Goal: Information Seeking & Learning: Learn about a topic

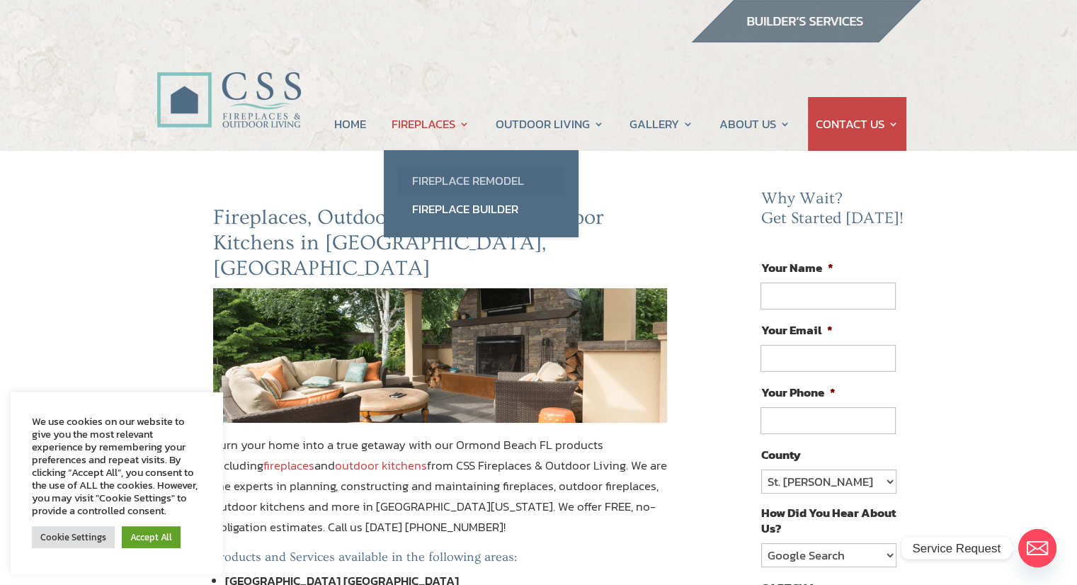
click at [462, 181] on link "Fireplace Remodel" at bounding box center [481, 180] width 166 height 28
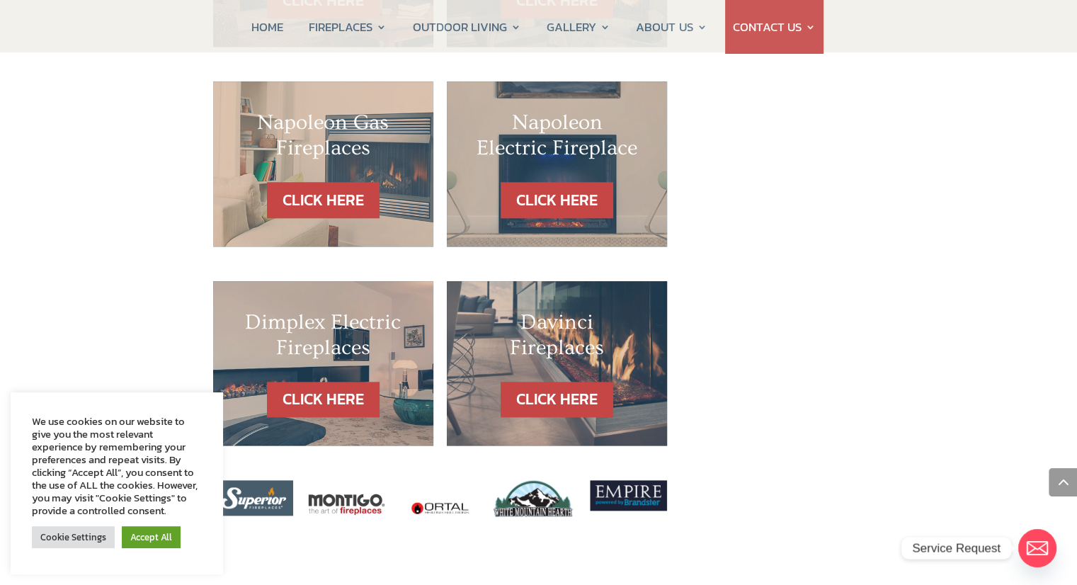
scroll to position [1500, 0]
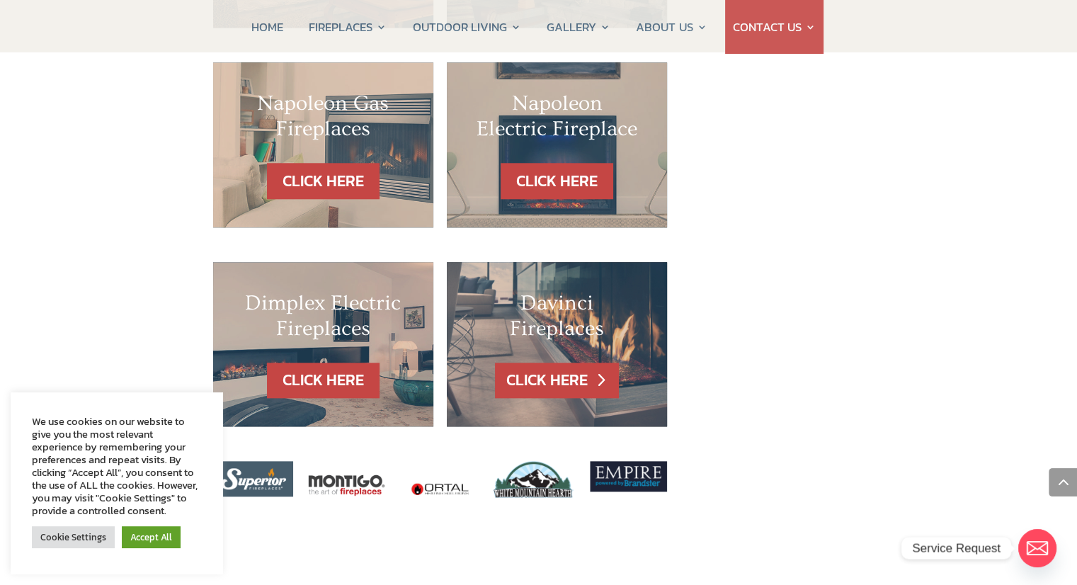
click at [540, 363] on link "CLICK HERE" at bounding box center [556, 381] width 123 height 36
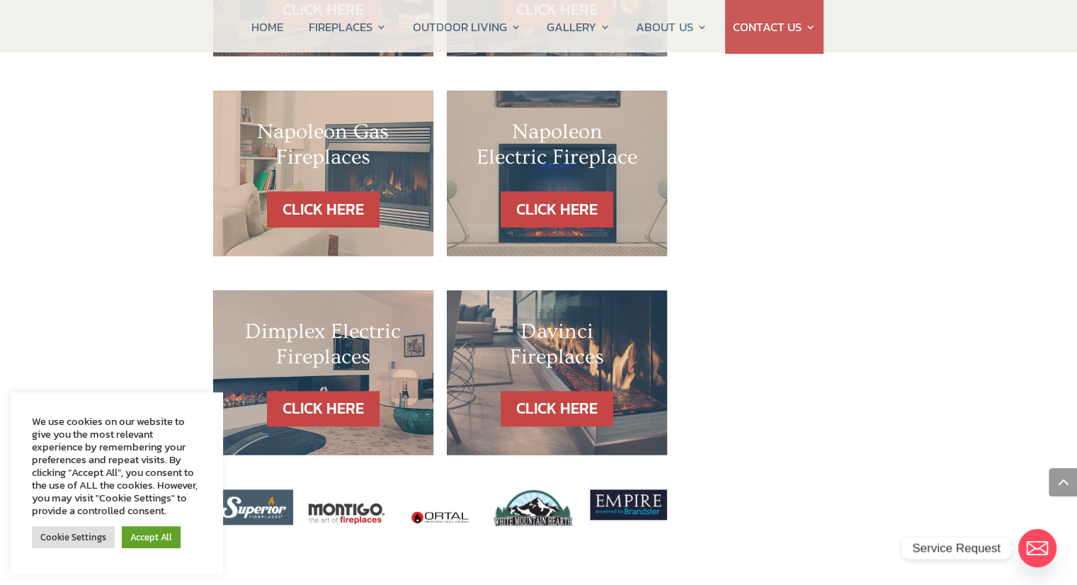
scroll to position [1456, 0]
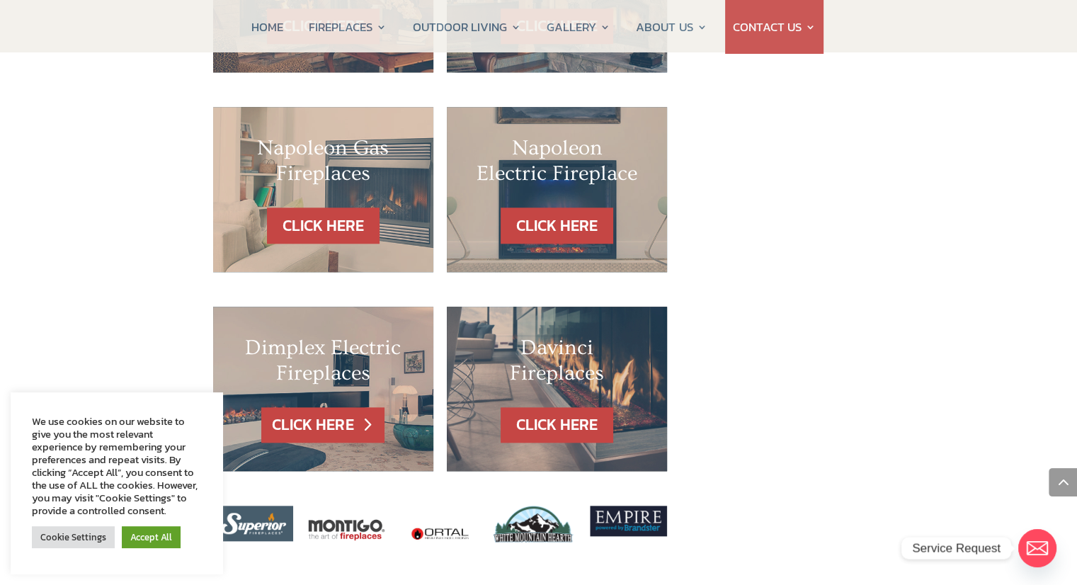
click at [299, 407] on link "CLICK HERE" at bounding box center [322, 425] width 123 height 36
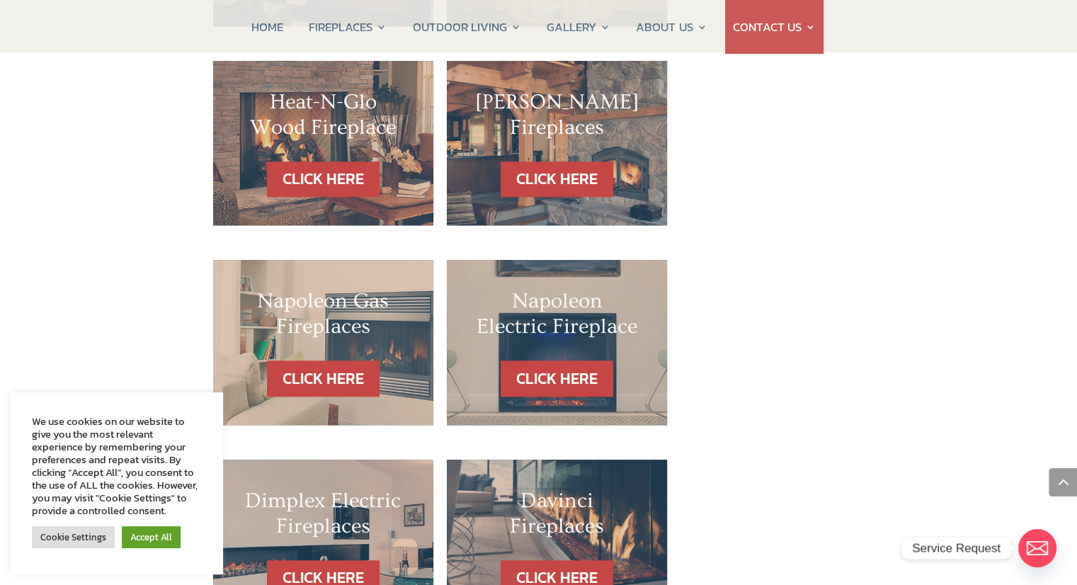
scroll to position [1290, 0]
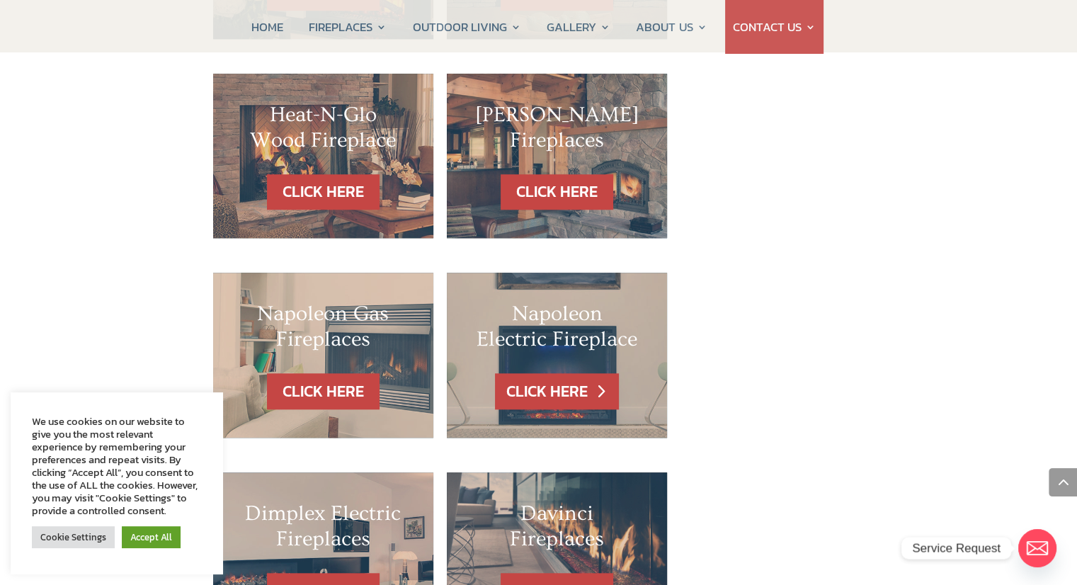
click at [530, 373] on link "CLICK HERE" at bounding box center [556, 391] width 123 height 36
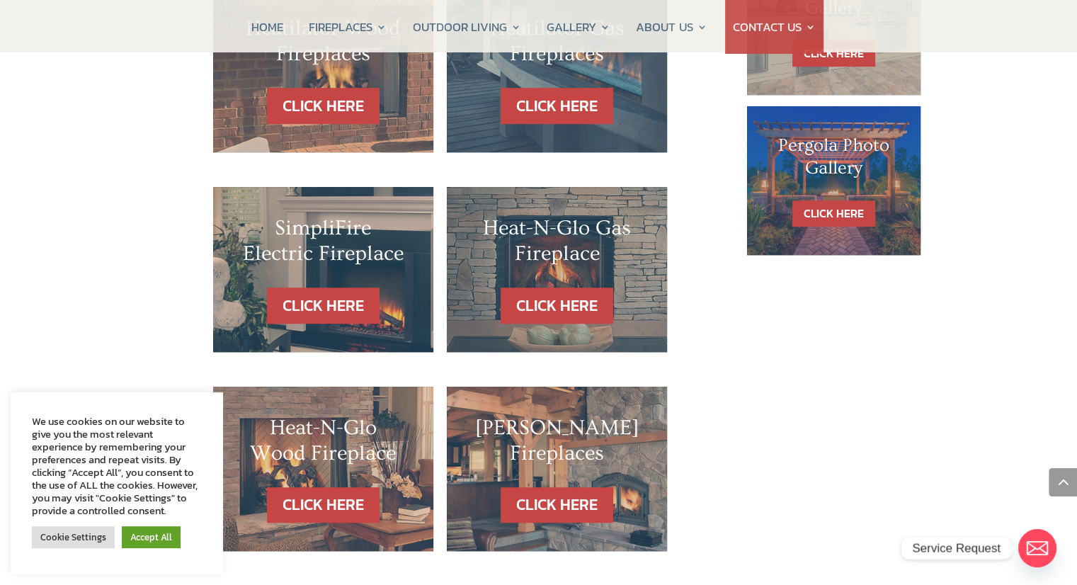
scroll to position [974, 0]
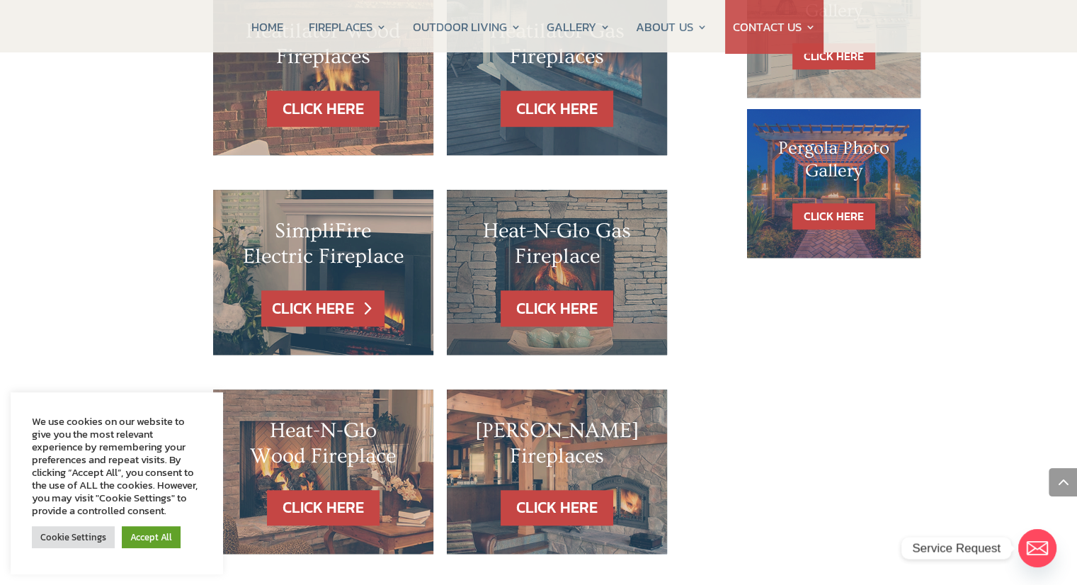
click at [315, 290] on link "CLICK HERE" at bounding box center [322, 308] width 123 height 36
click at [308, 290] on link "CLICK HERE" at bounding box center [322, 308] width 123 height 36
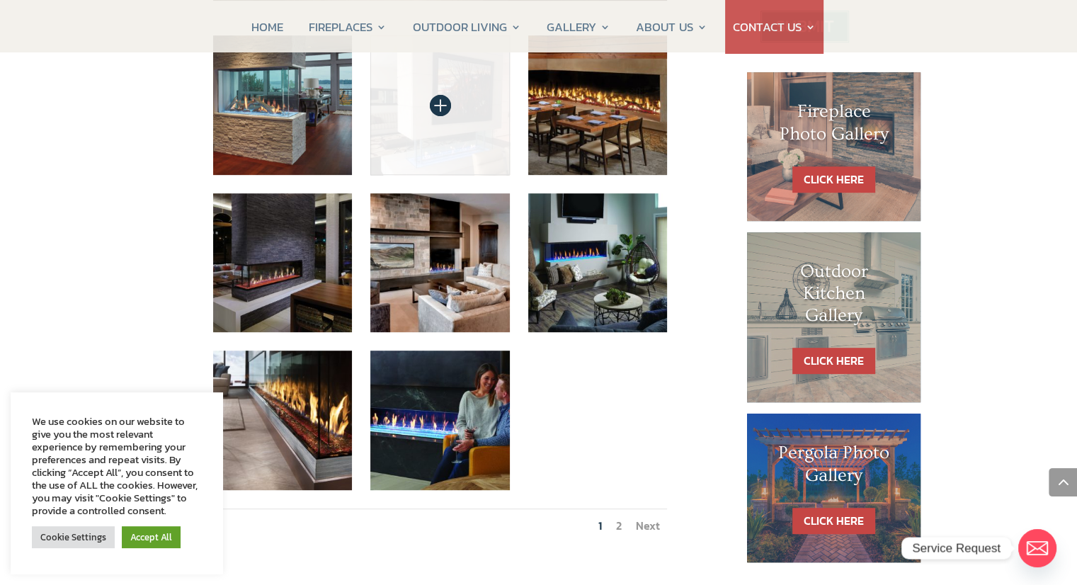
scroll to position [680, 0]
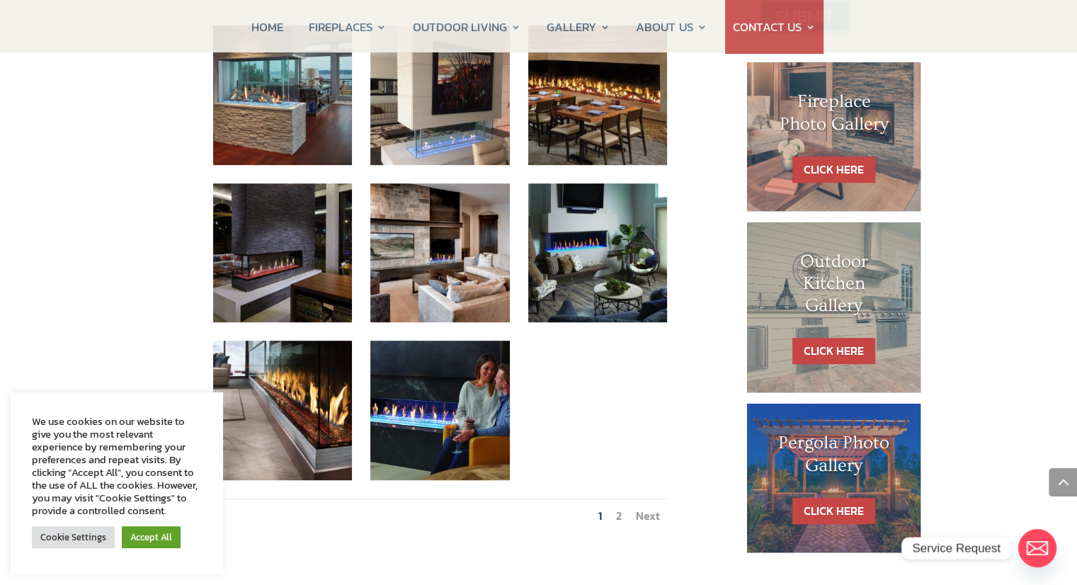
click at [619, 507] on link "2" at bounding box center [619, 515] width 6 height 17
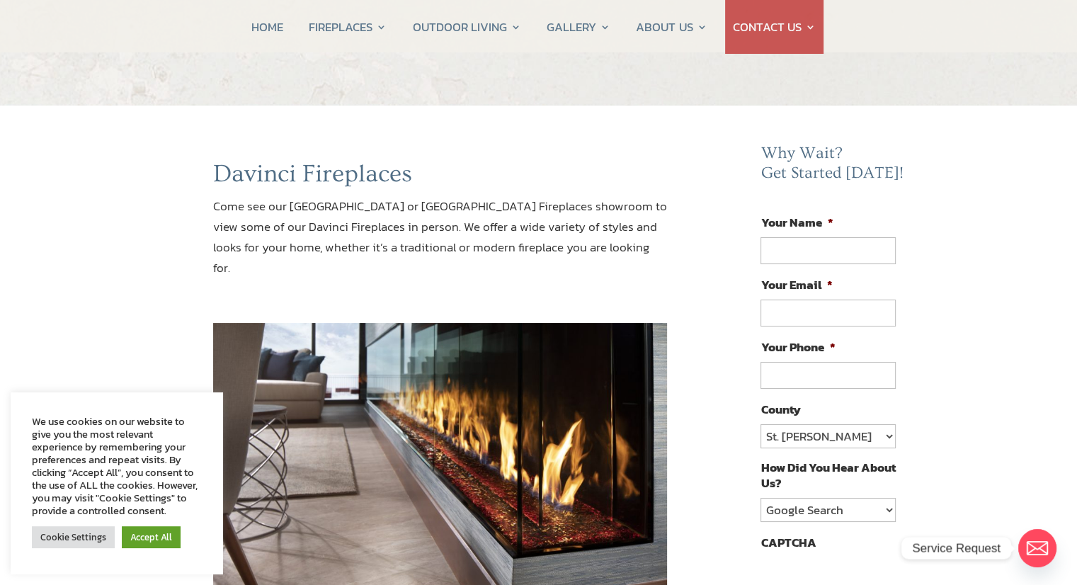
scroll to position [0, 0]
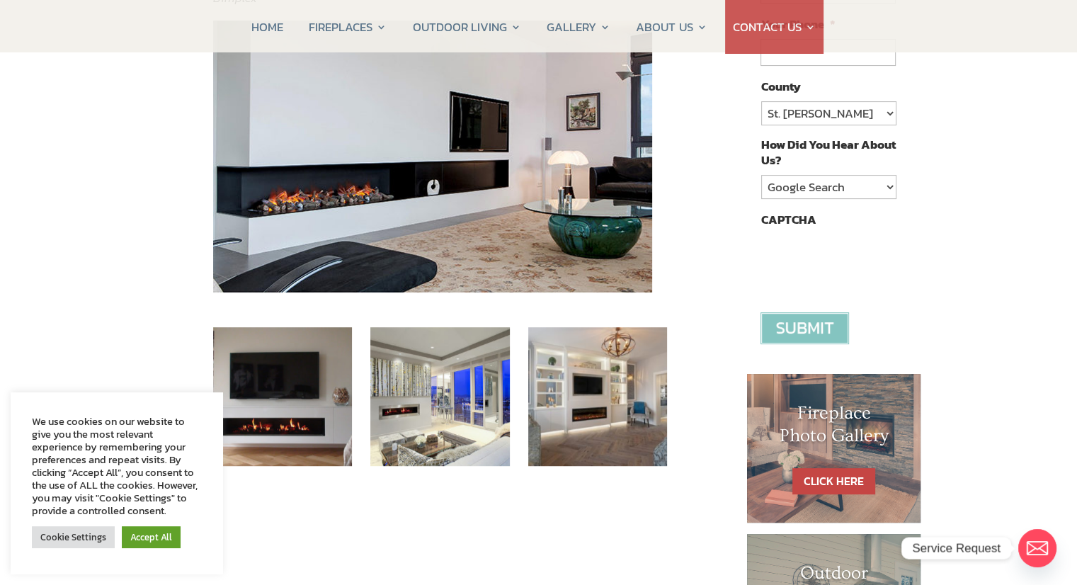
scroll to position [370, 0]
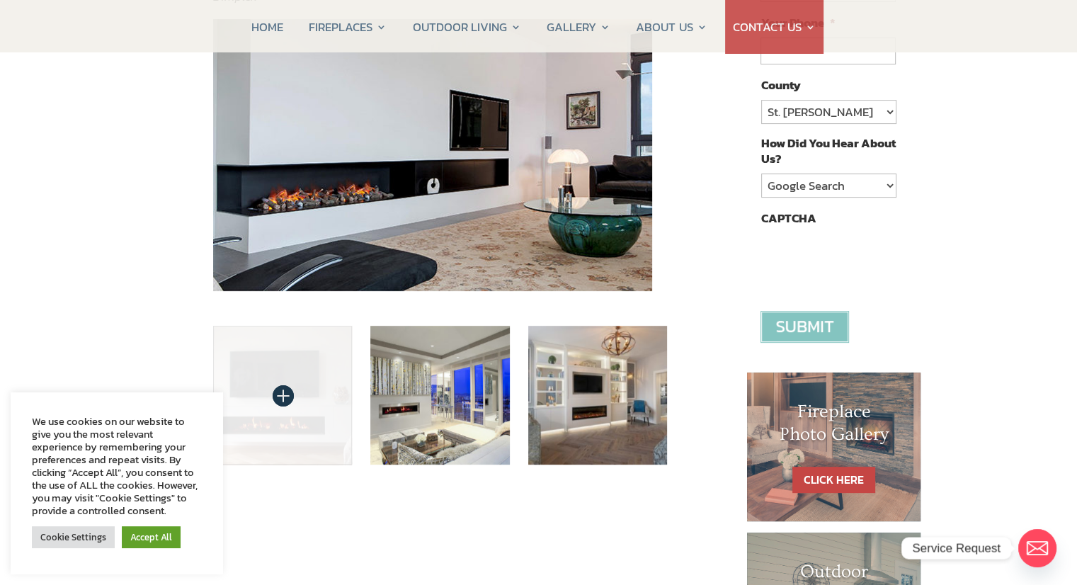
click at [299, 399] on img at bounding box center [282, 395] width 139 height 139
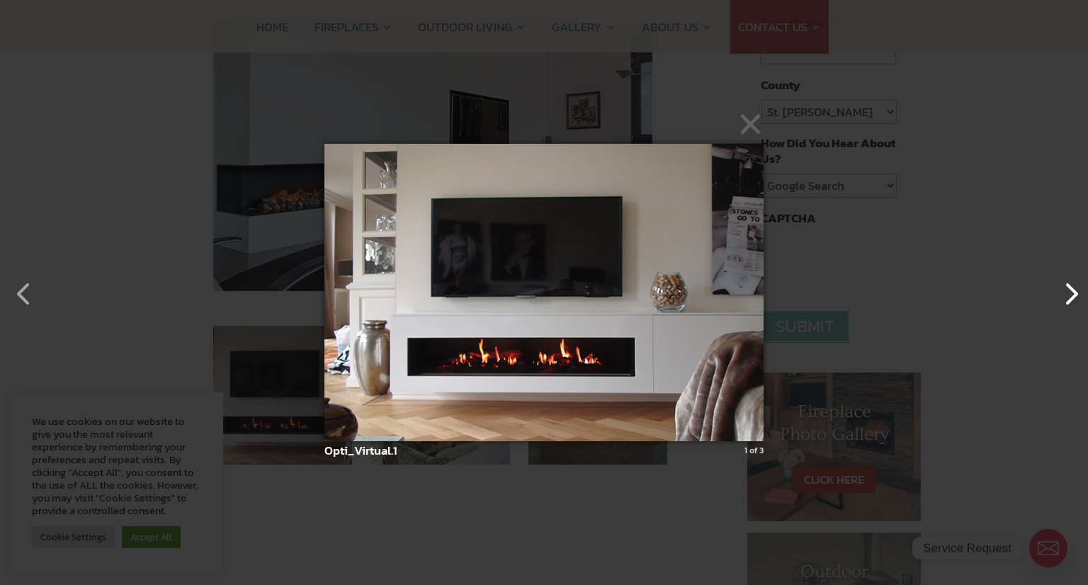
click at [1068, 302] on button "button" at bounding box center [1063, 287] width 34 height 34
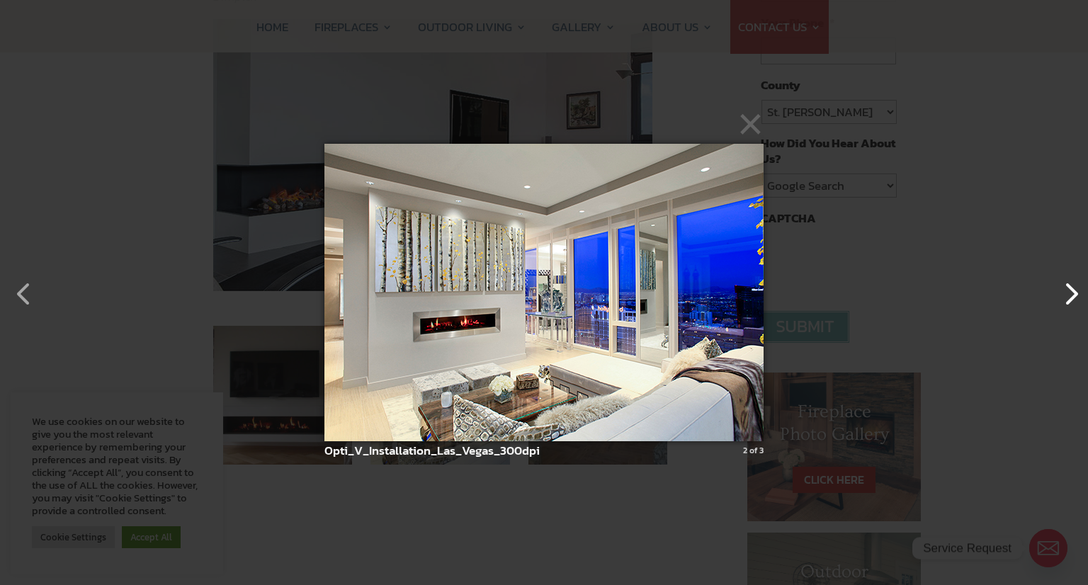
click at [1068, 300] on button "button" at bounding box center [1063, 287] width 34 height 34
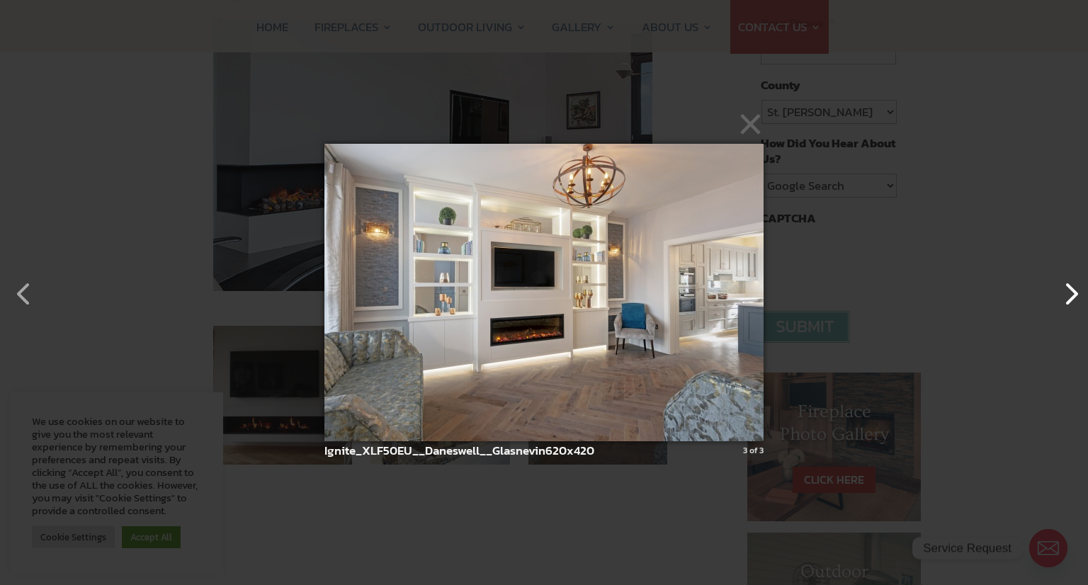
click at [1068, 300] on button "button" at bounding box center [1063, 287] width 34 height 34
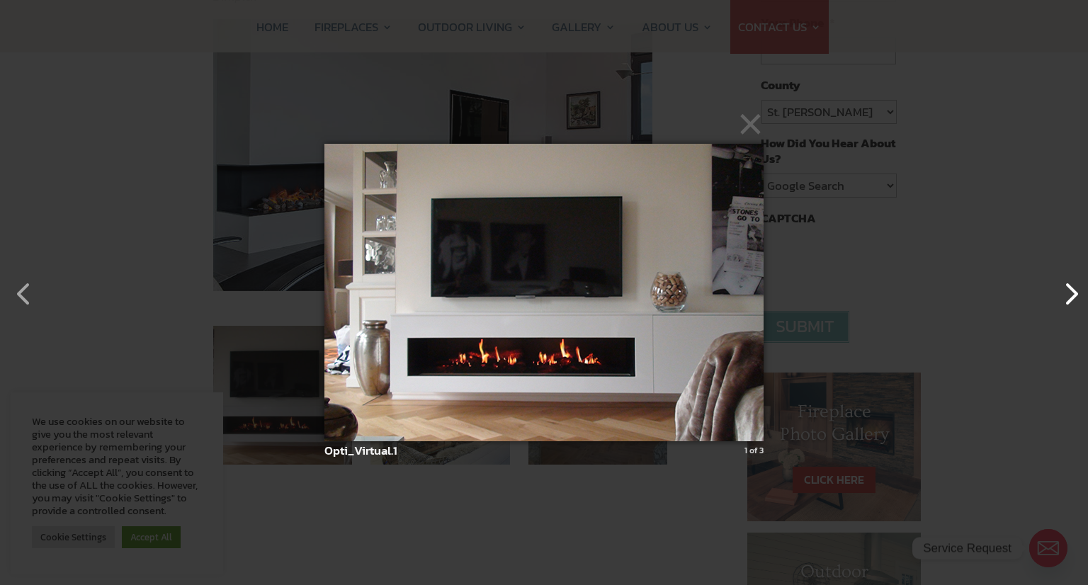
click at [1068, 300] on button "button" at bounding box center [1063, 287] width 34 height 34
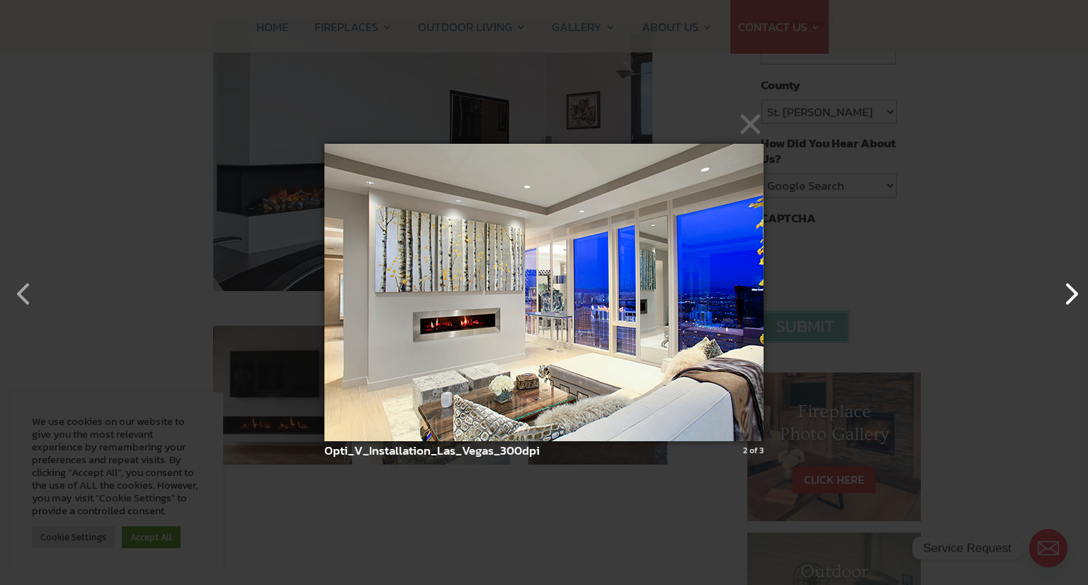
click at [1068, 300] on button "button" at bounding box center [1063, 287] width 34 height 34
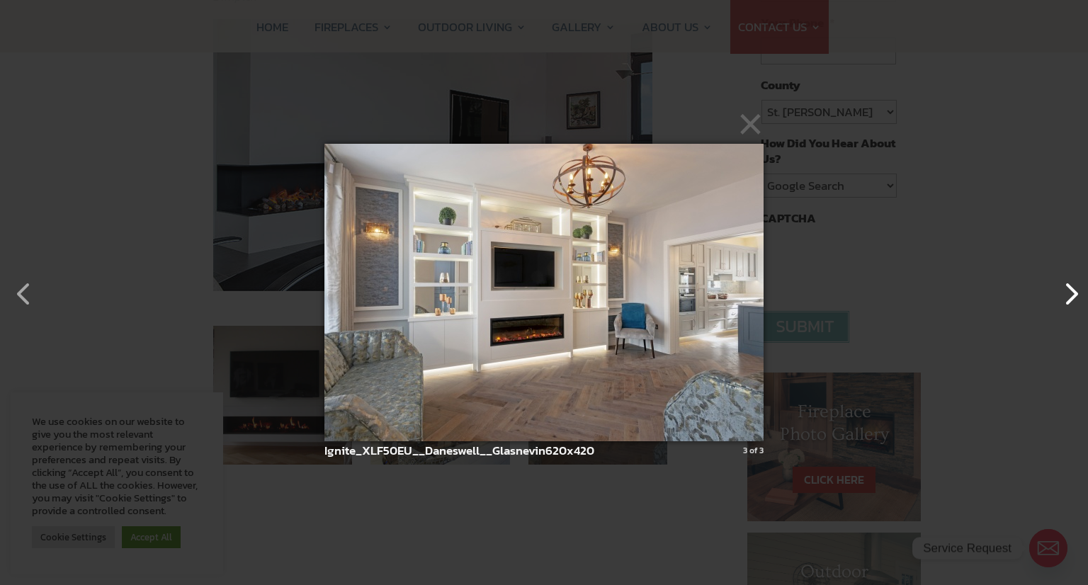
click at [1068, 300] on button "button" at bounding box center [1063, 287] width 34 height 34
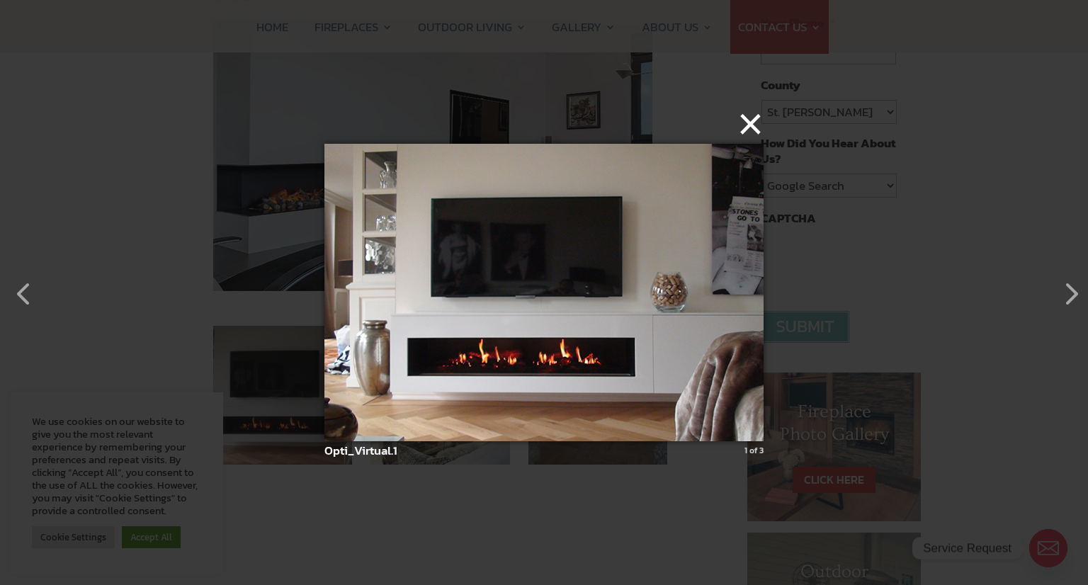
click at [748, 119] on button "×" at bounding box center [548, 123] width 439 height 31
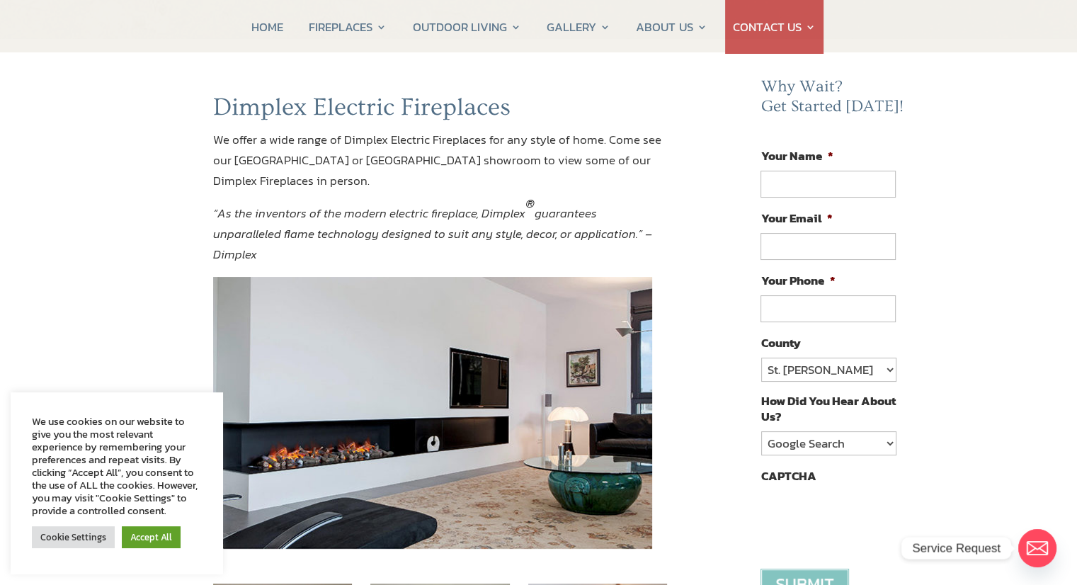
scroll to position [0, 0]
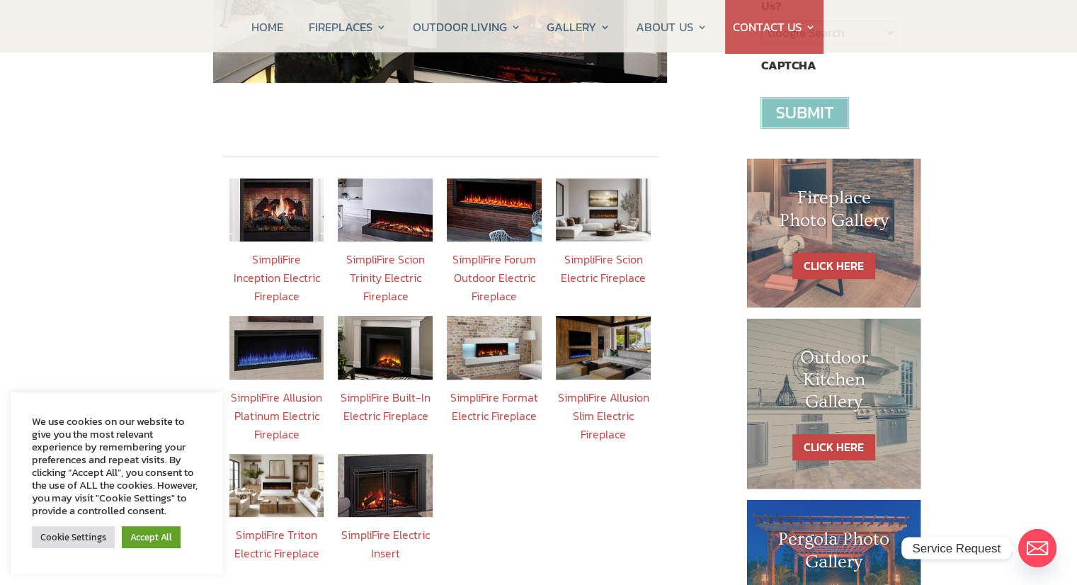
scroll to position [524, 0]
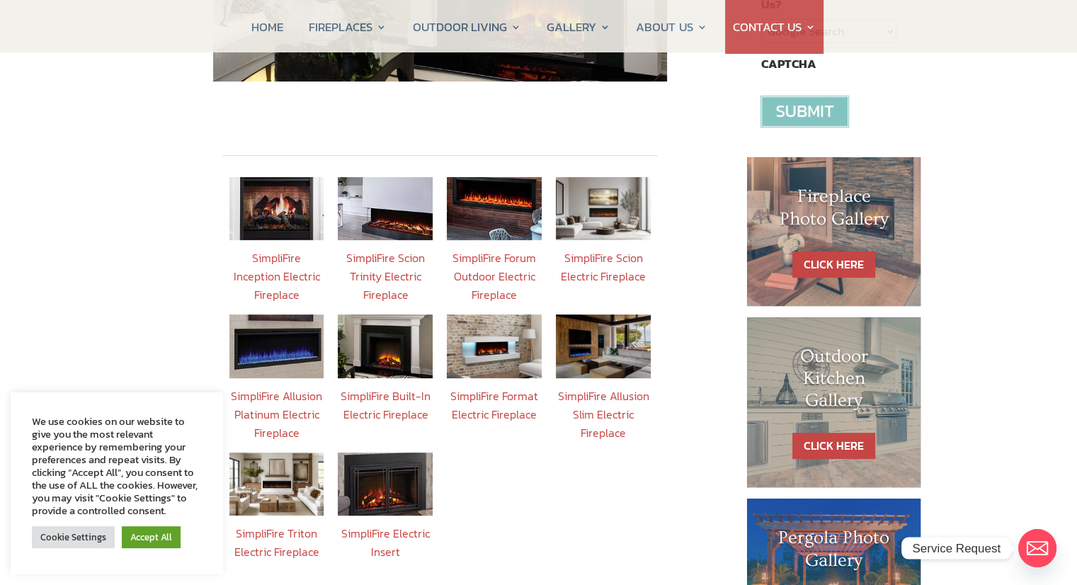
click at [290, 251] on link "SimpliFire Inception Electric Fireplace" at bounding box center [276, 276] width 86 height 54
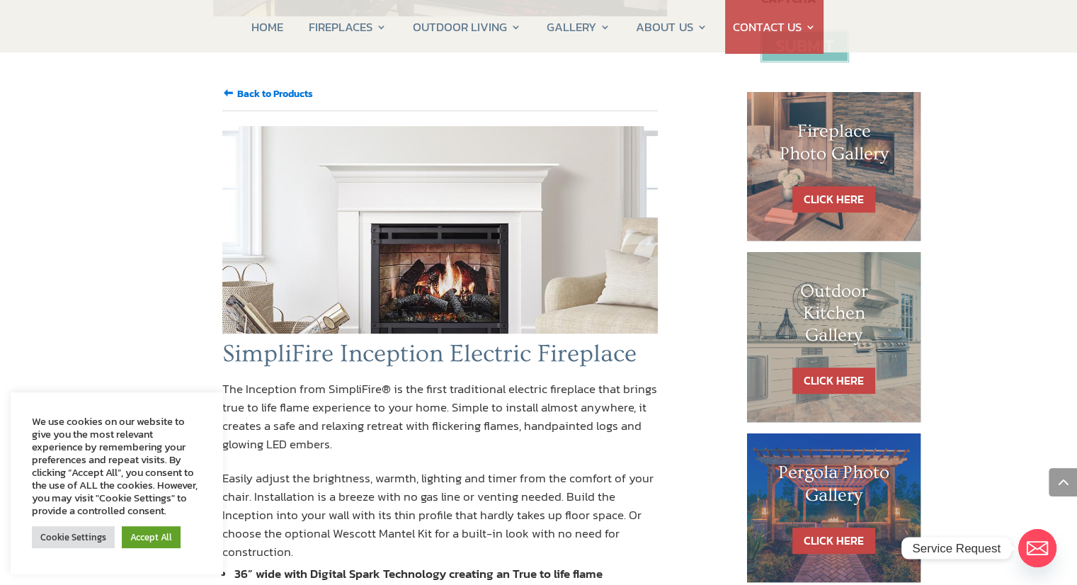
scroll to position [586, 0]
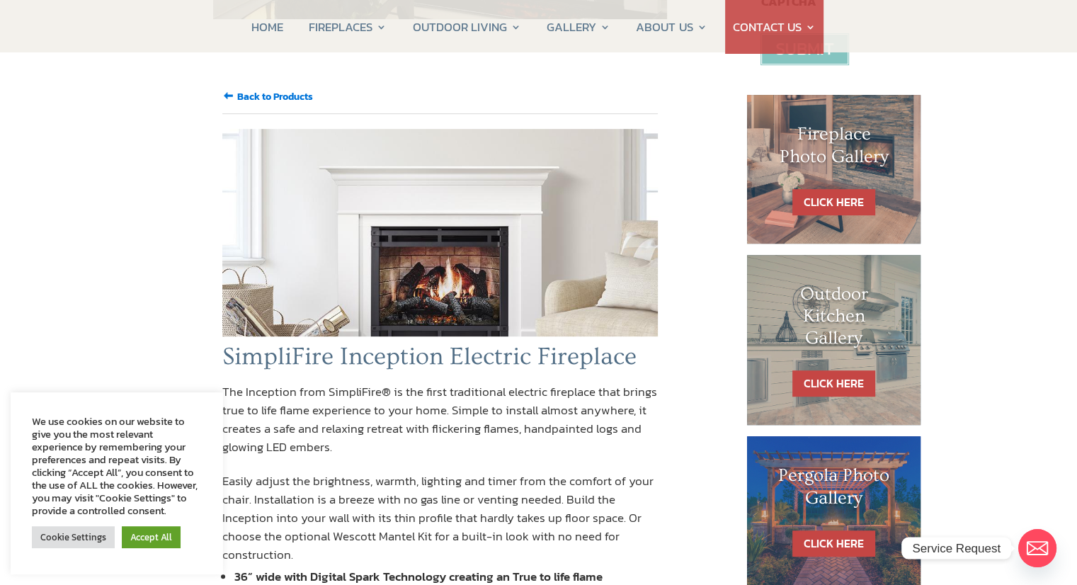
scroll to position [524, 0]
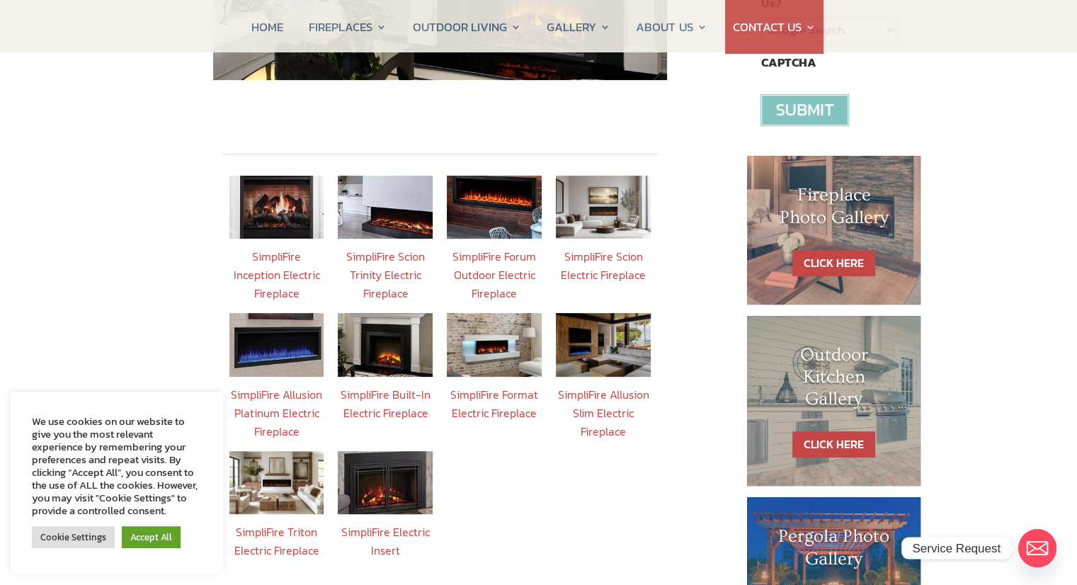
scroll to position [532, 0]
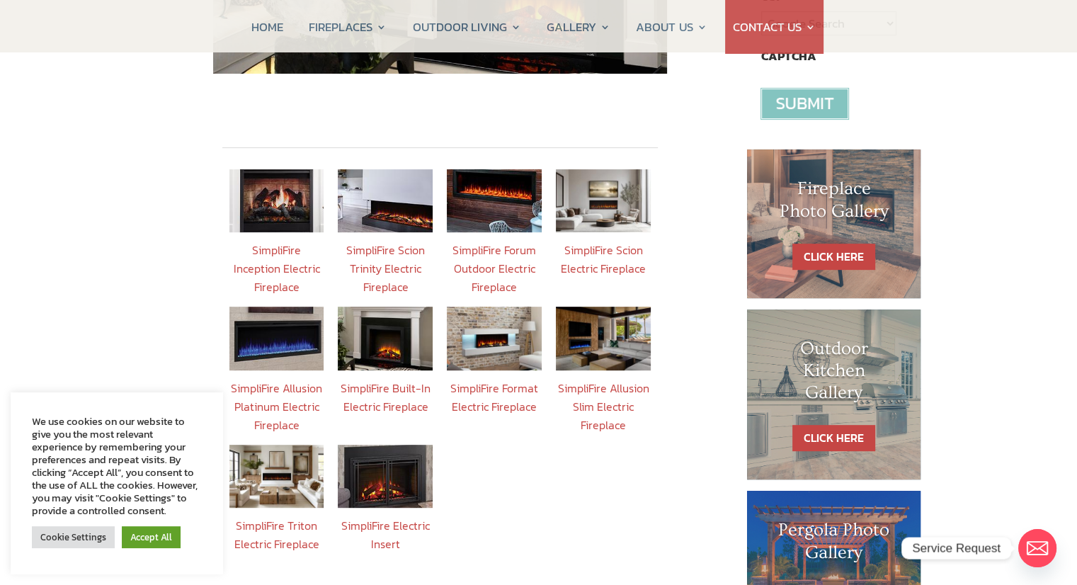
click at [268, 449] on img at bounding box center [276, 476] width 95 height 63
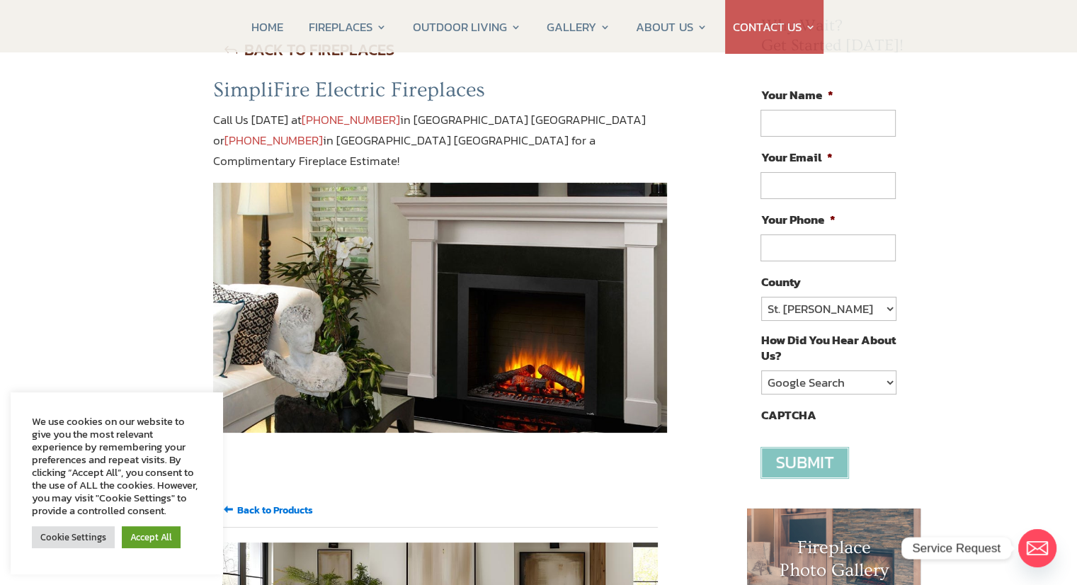
scroll to position [125, 0]
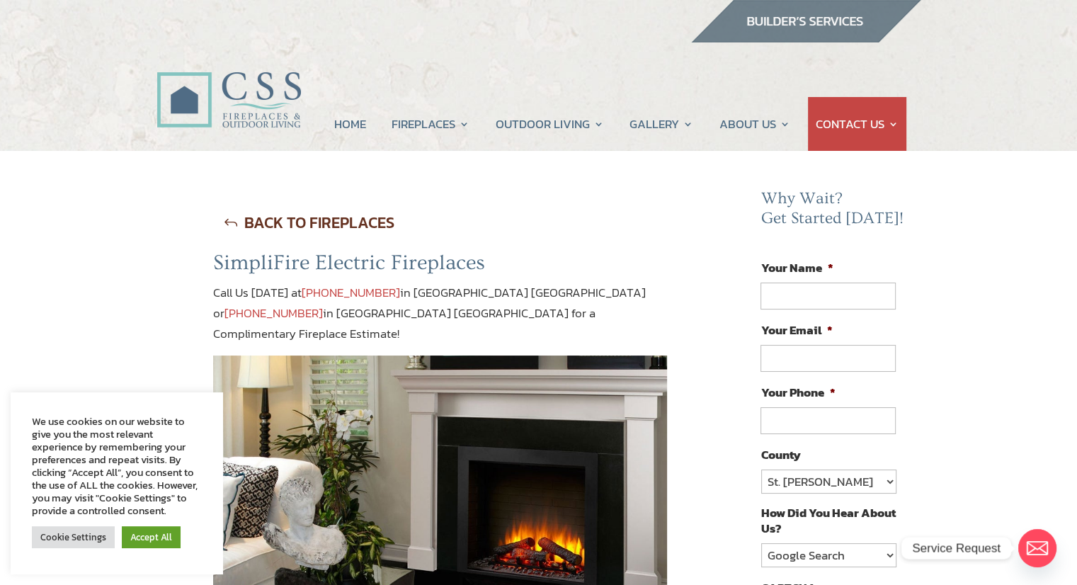
click at [232, 222] on link "BACK TO FIREPLACES" at bounding box center [309, 223] width 192 height 36
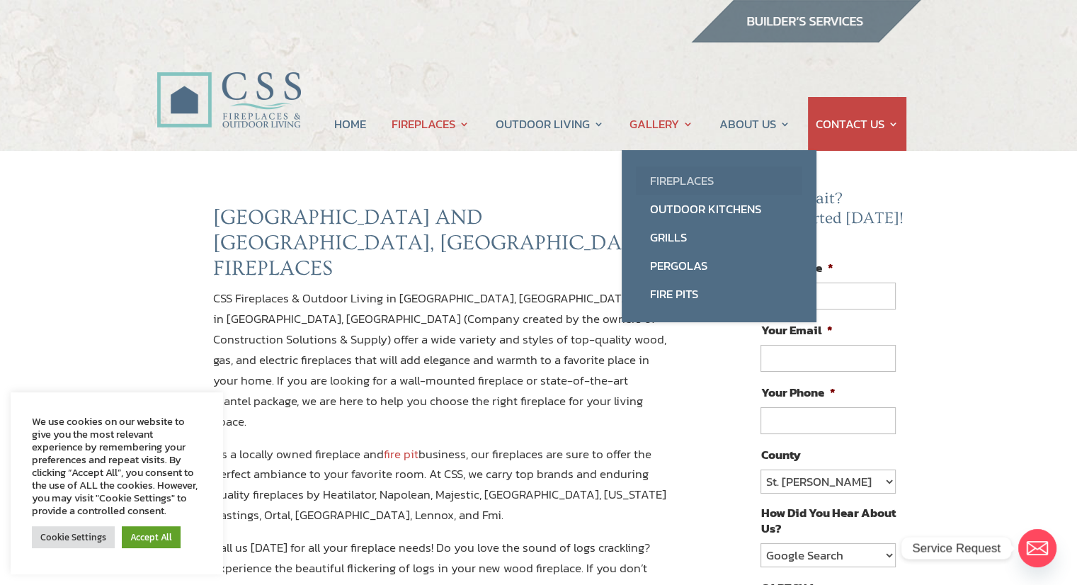
click at [666, 178] on link "Fireplaces" at bounding box center [719, 180] width 166 height 28
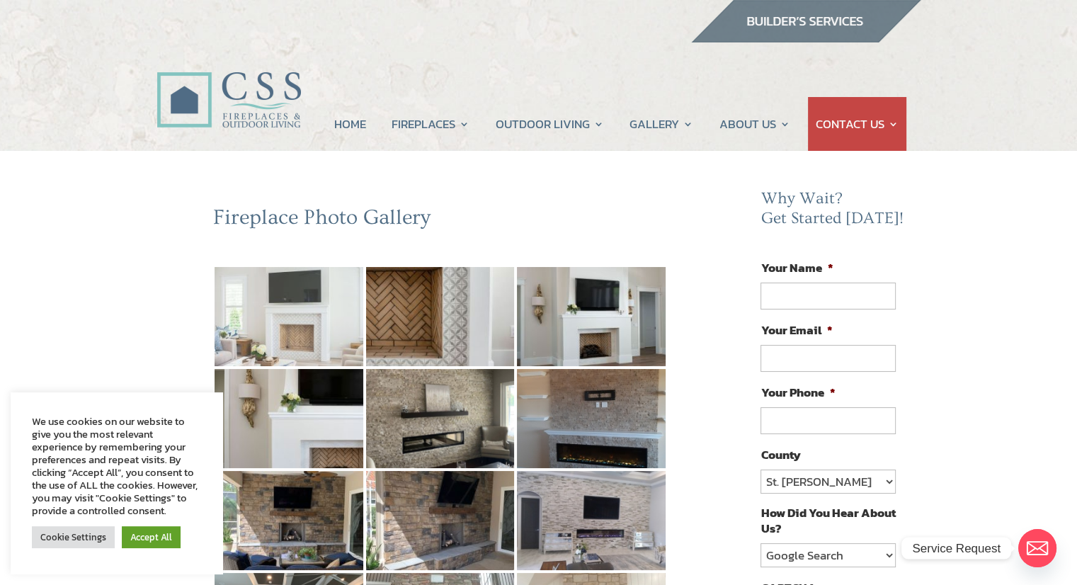
click at [280, 308] on img at bounding box center [289, 316] width 149 height 99
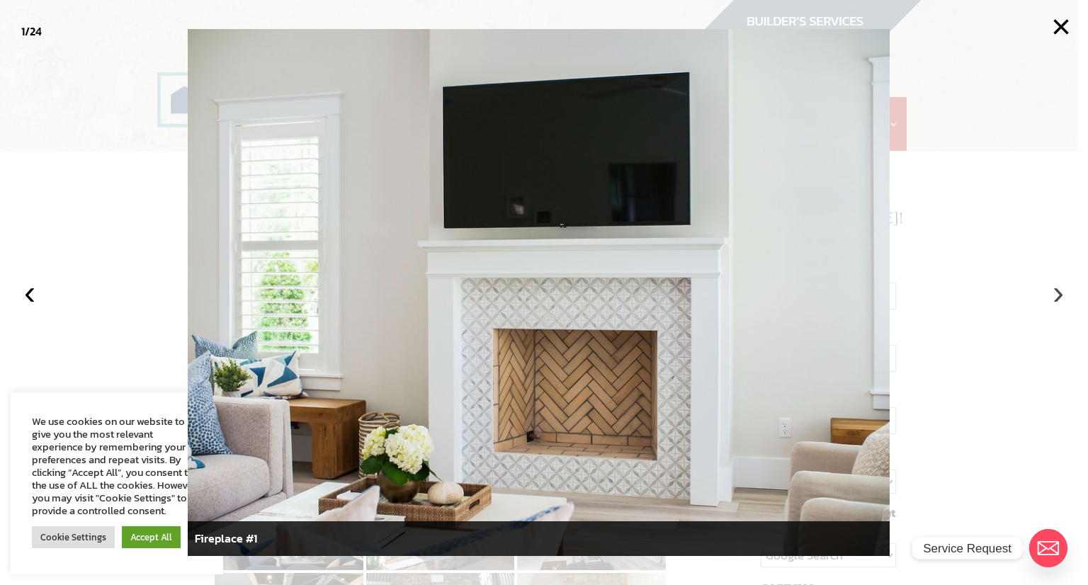
click at [1054, 299] on button "›" at bounding box center [1057, 292] width 31 height 31
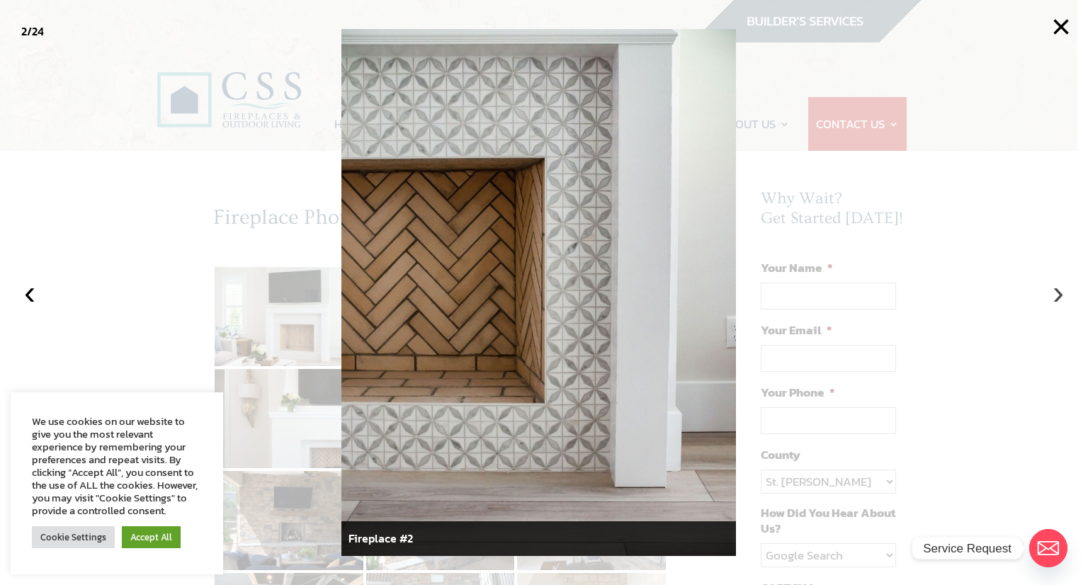
click at [1054, 299] on button "›" at bounding box center [1057, 292] width 31 height 31
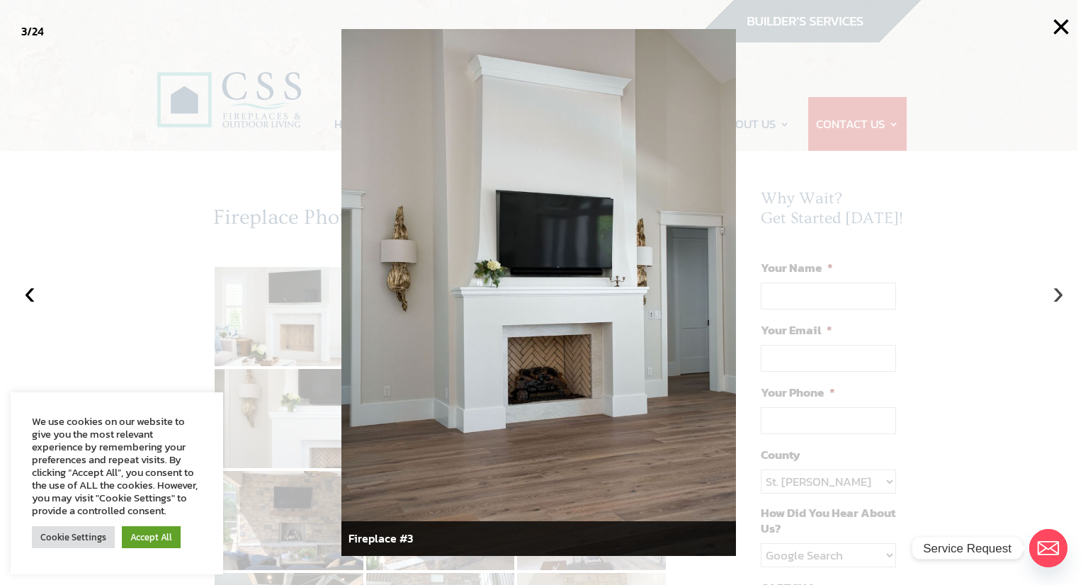
click at [1054, 299] on button "›" at bounding box center [1057, 292] width 31 height 31
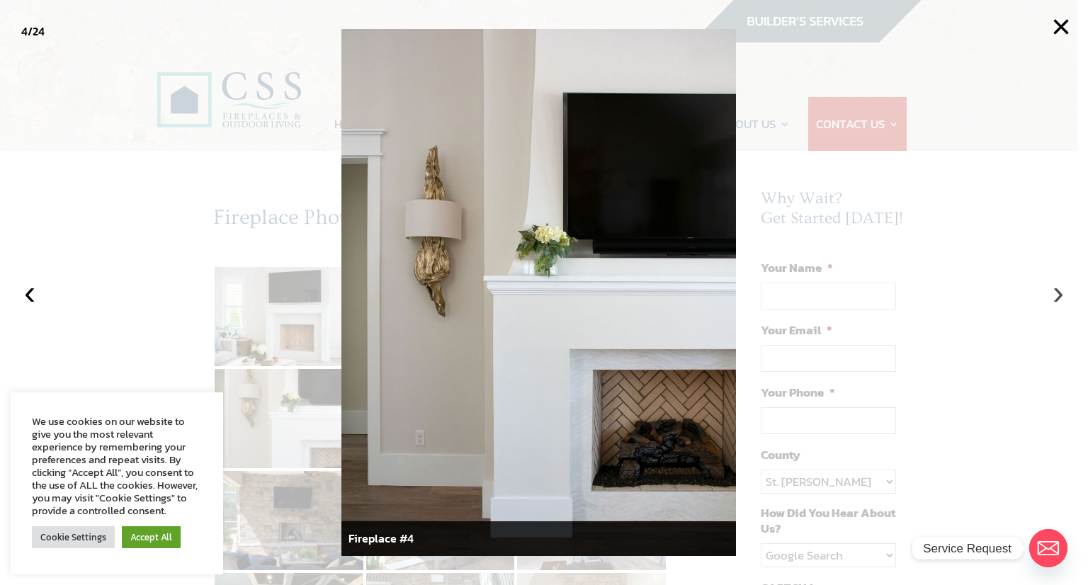
click at [1054, 299] on button "›" at bounding box center [1057, 292] width 31 height 31
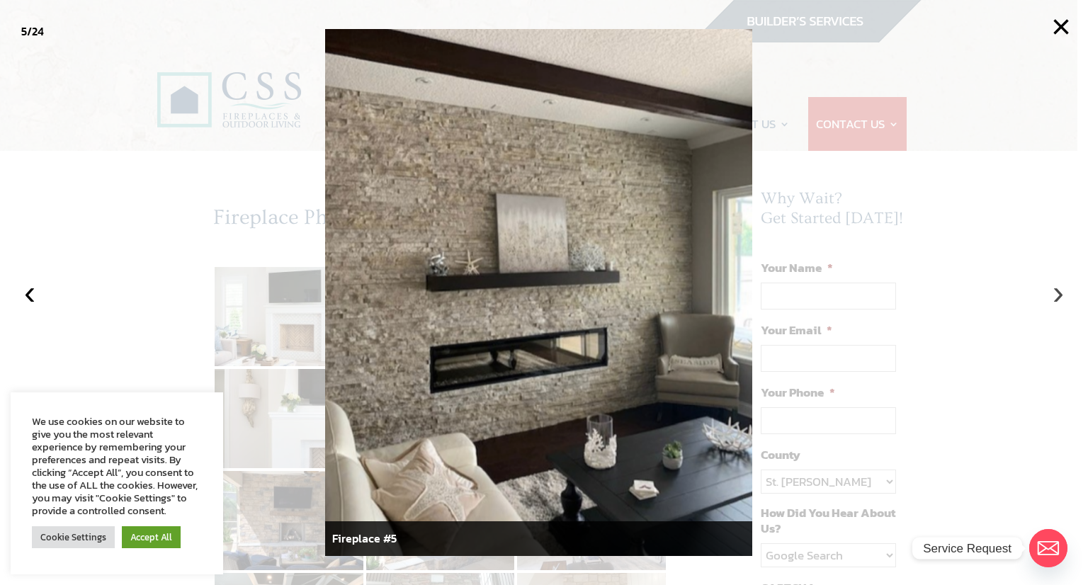
click at [1054, 299] on button "›" at bounding box center [1057, 292] width 31 height 31
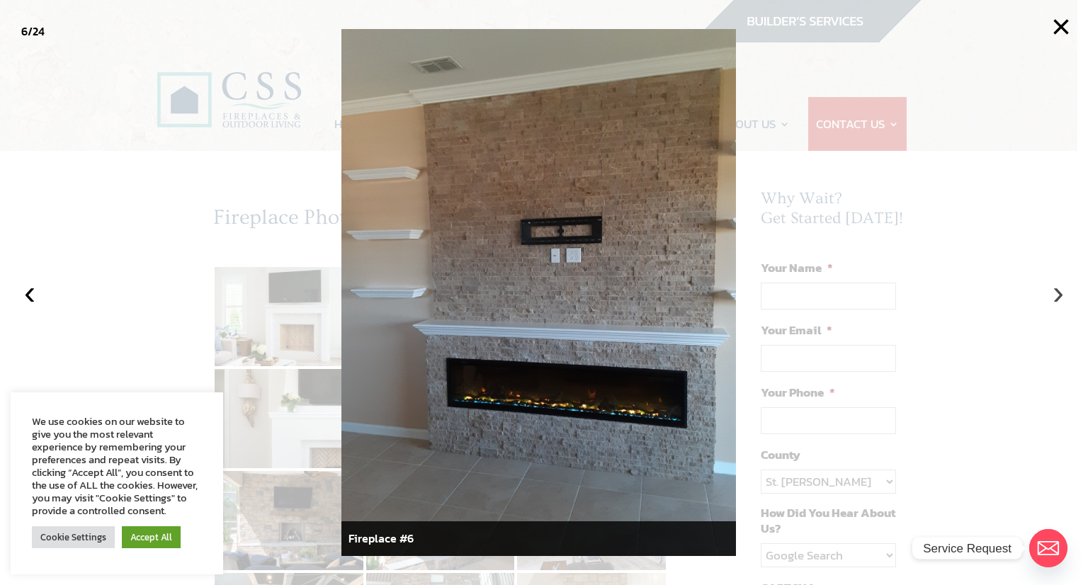
click at [1054, 299] on button "›" at bounding box center [1057, 292] width 31 height 31
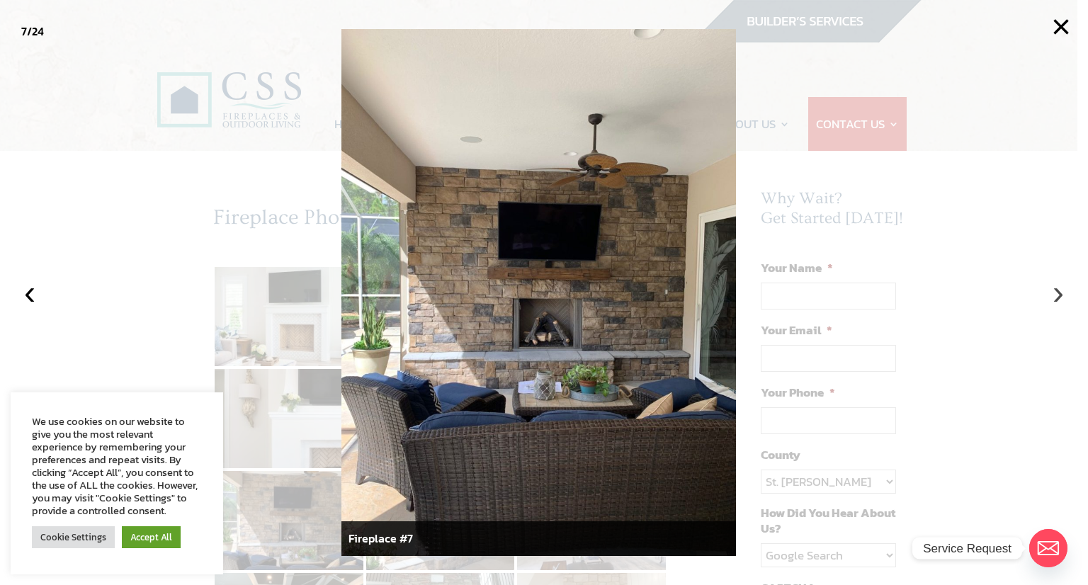
click at [1054, 299] on button "›" at bounding box center [1057, 292] width 31 height 31
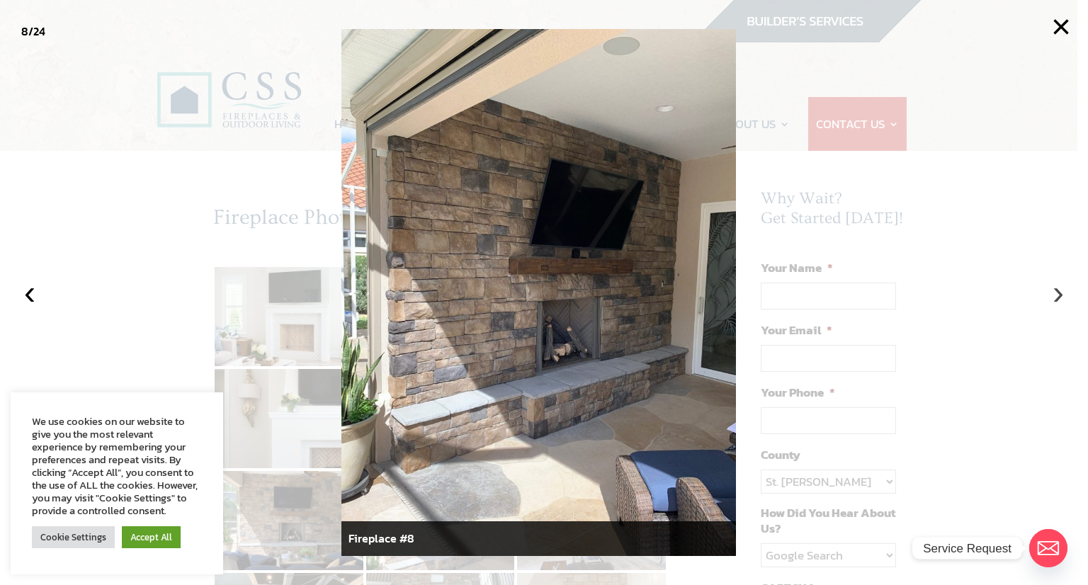
click at [1054, 299] on button "›" at bounding box center [1057, 292] width 31 height 31
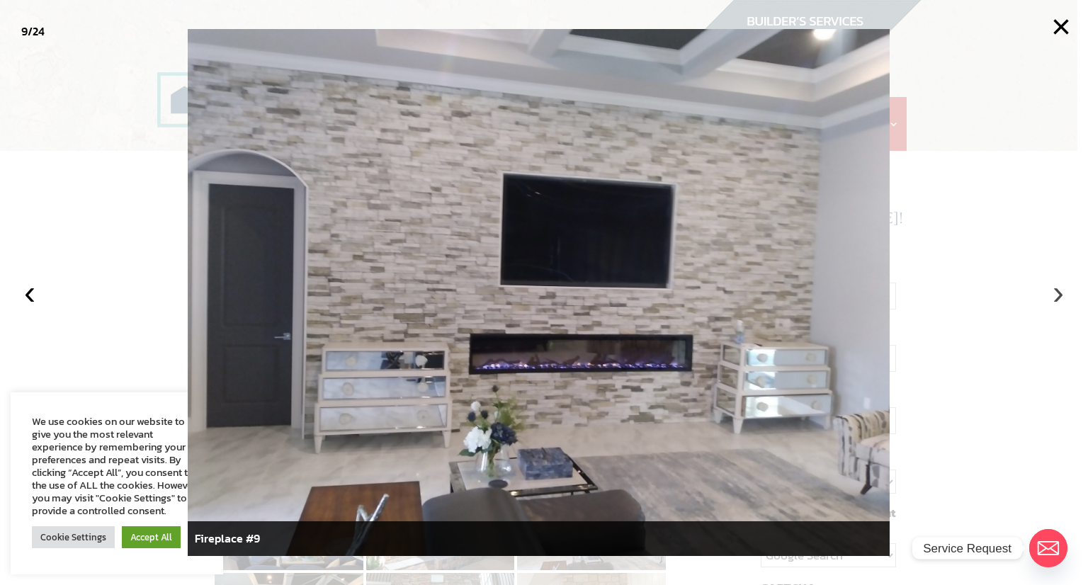
click at [1054, 299] on button "›" at bounding box center [1057, 292] width 31 height 31
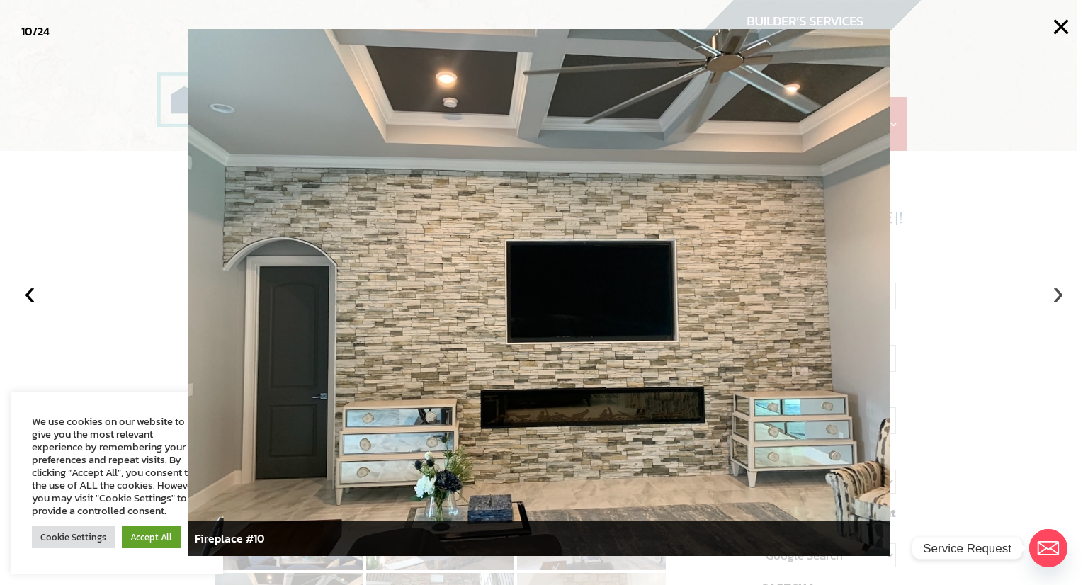
click at [1054, 299] on button "›" at bounding box center [1057, 292] width 31 height 31
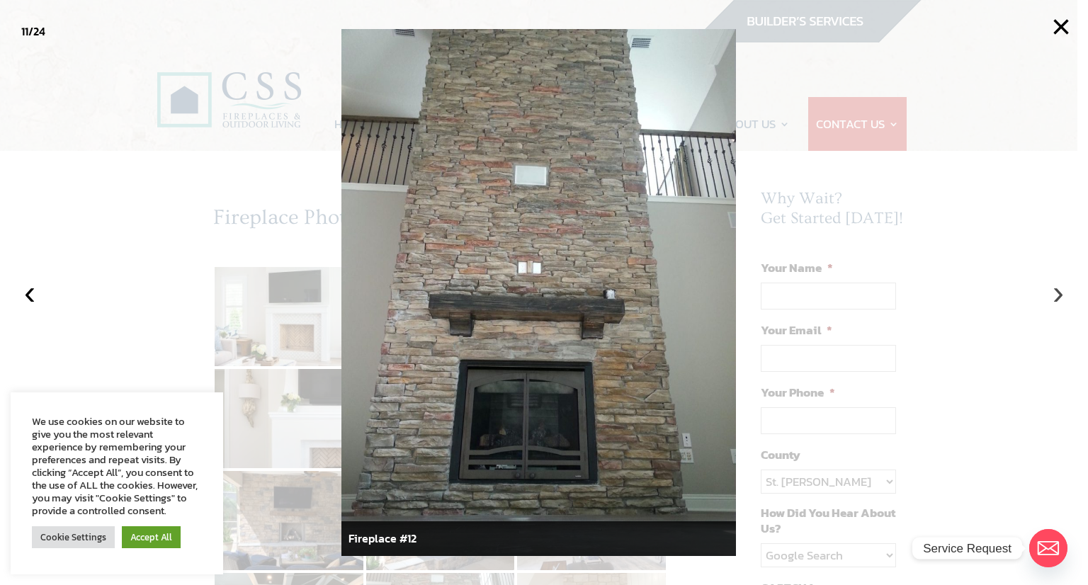
click at [1054, 299] on button "›" at bounding box center [1057, 292] width 31 height 31
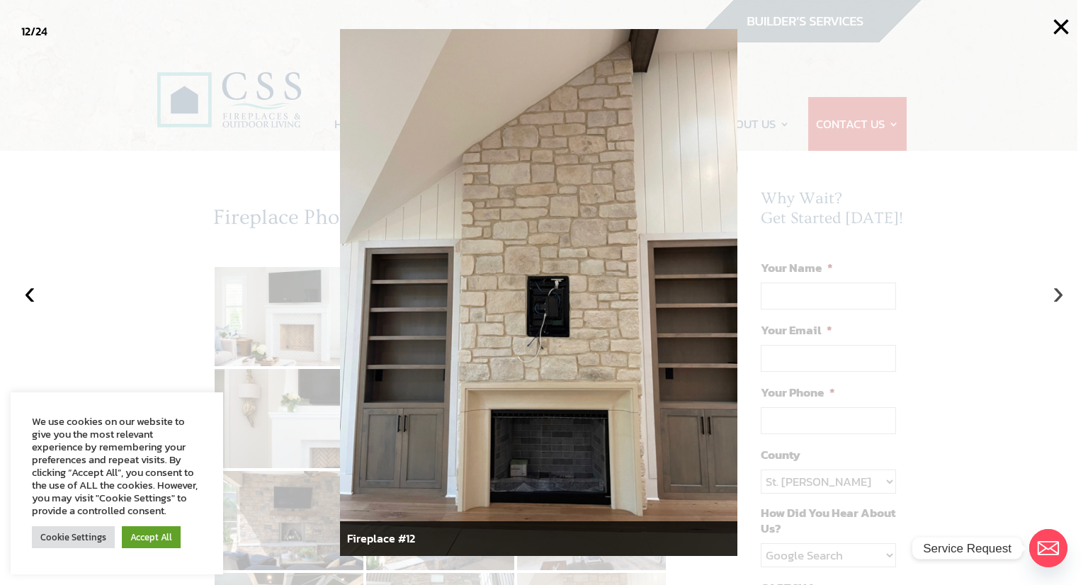
click at [1054, 299] on button "›" at bounding box center [1057, 292] width 31 height 31
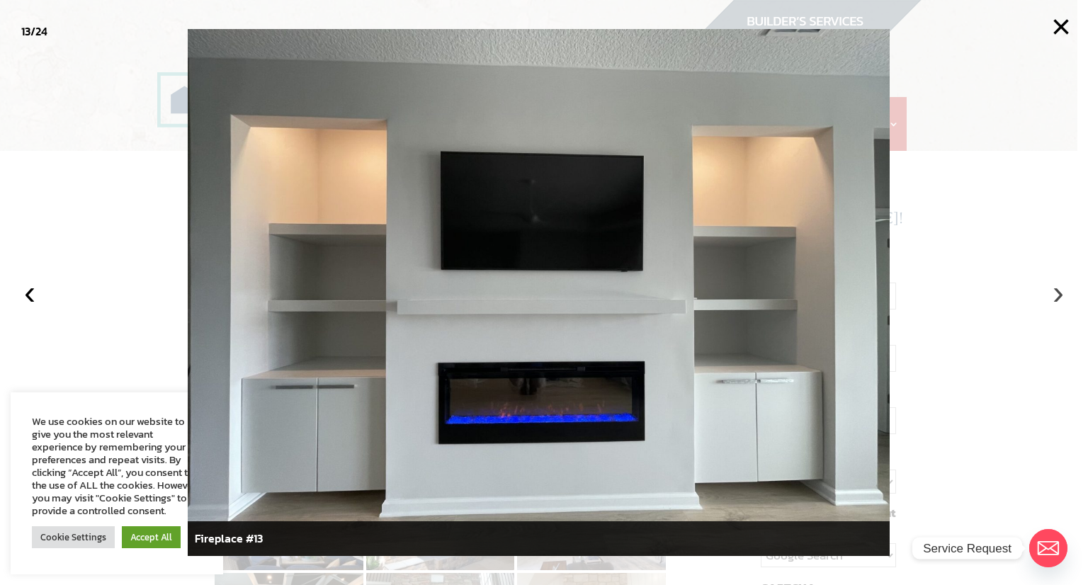
click at [1054, 299] on button "›" at bounding box center [1057, 292] width 31 height 31
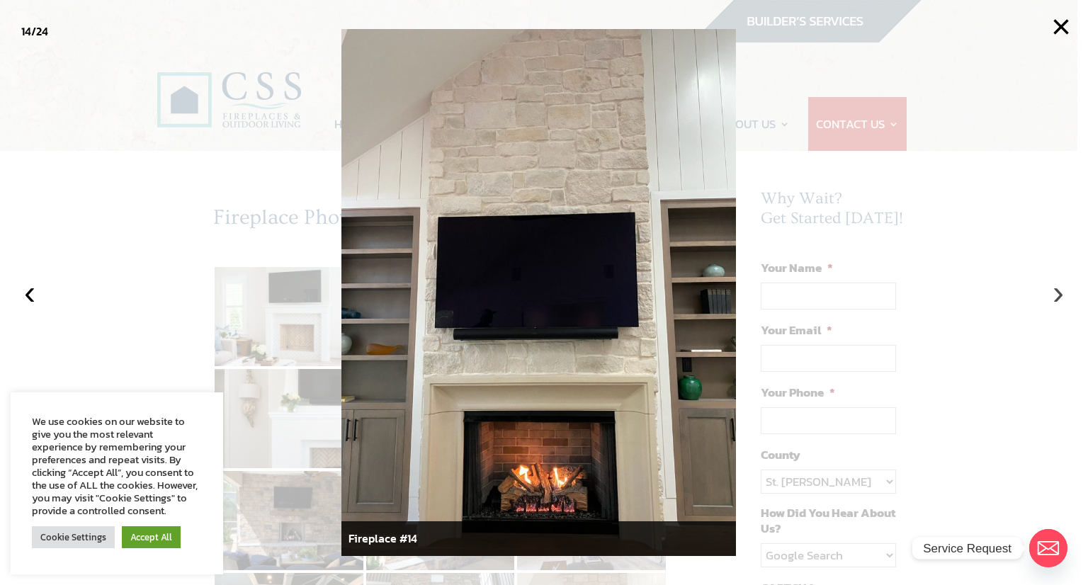
click at [1054, 292] on button "›" at bounding box center [1057, 292] width 31 height 31
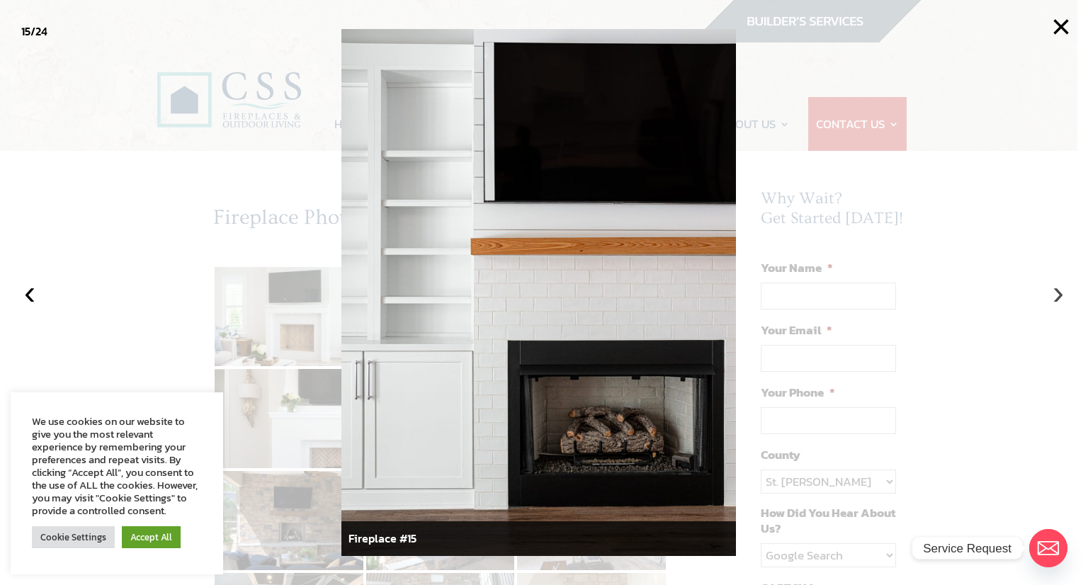
click at [1054, 292] on button "›" at bounding box center [1057, 292] width 31 height 31
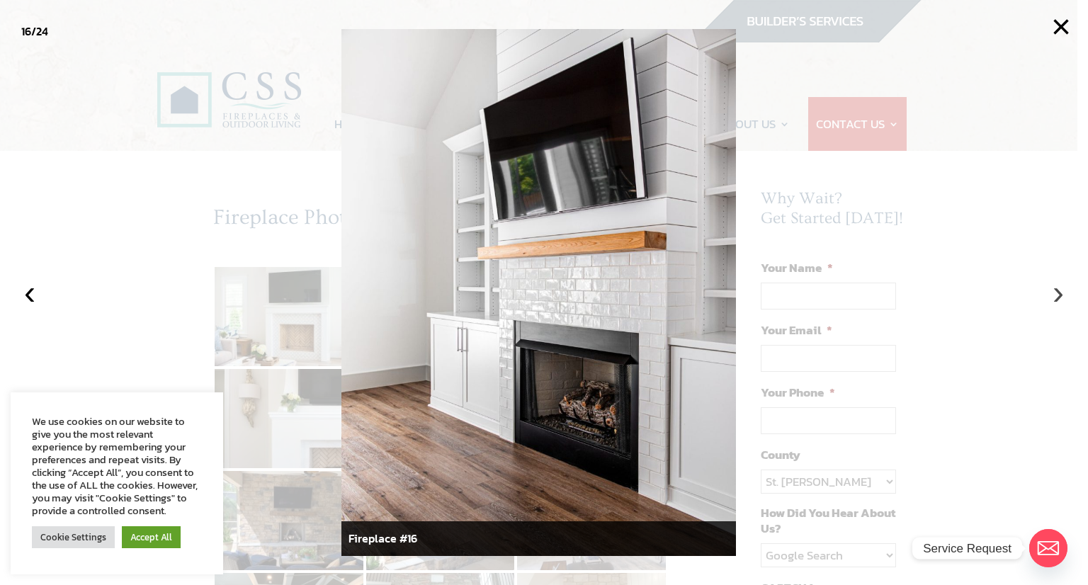
click at [1054, 292] on button "›" at bounding box center [1057, 292] width 31 height 31
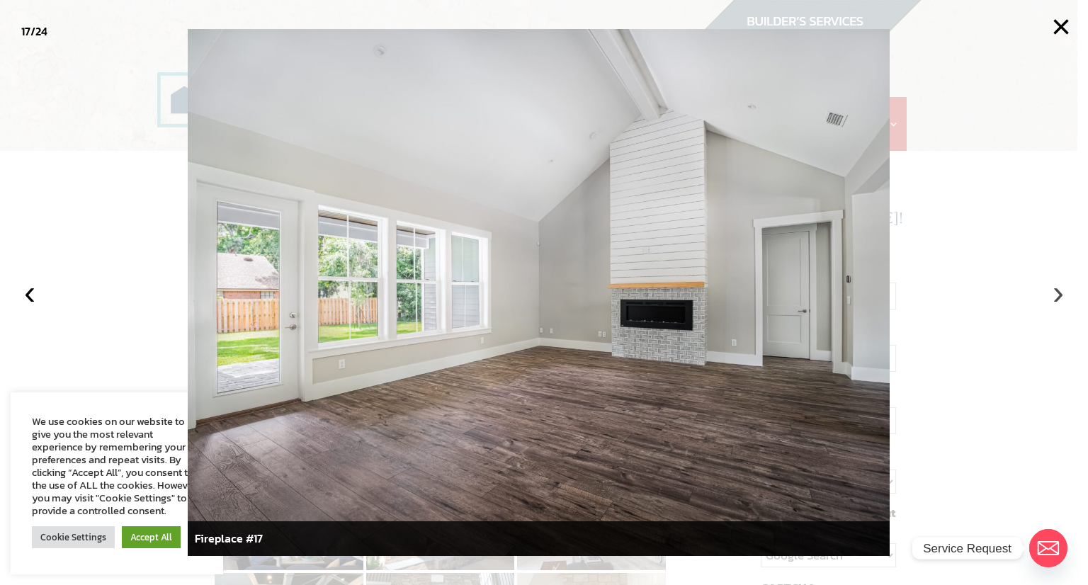
click at [1054, 292] on button "›" at bounding box center [1057, 292] width 31 height 31
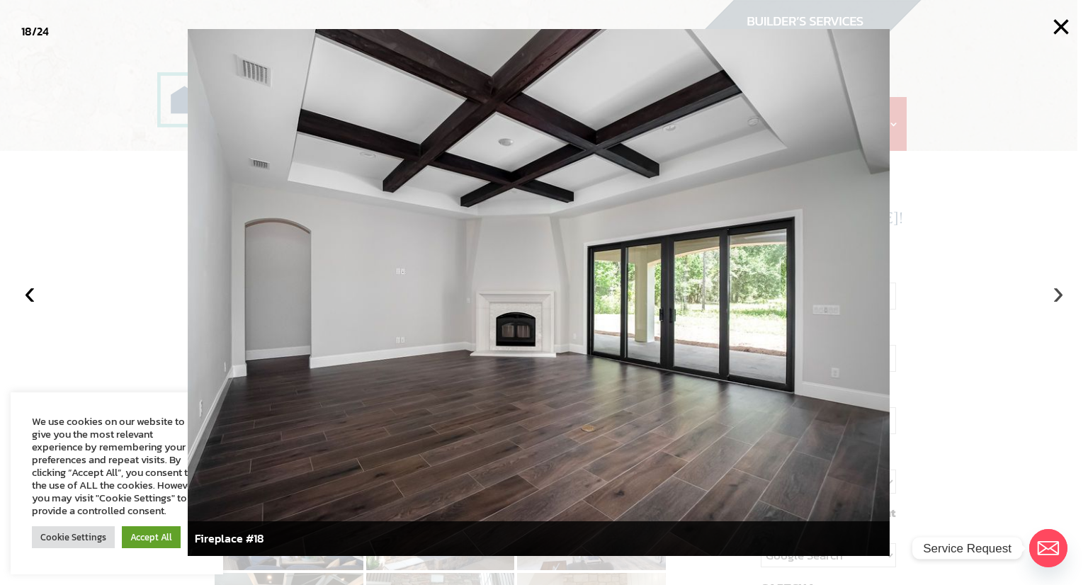
click at [1054, 291] on button "›" at bounding box center [1057, 292] width 31 height 31
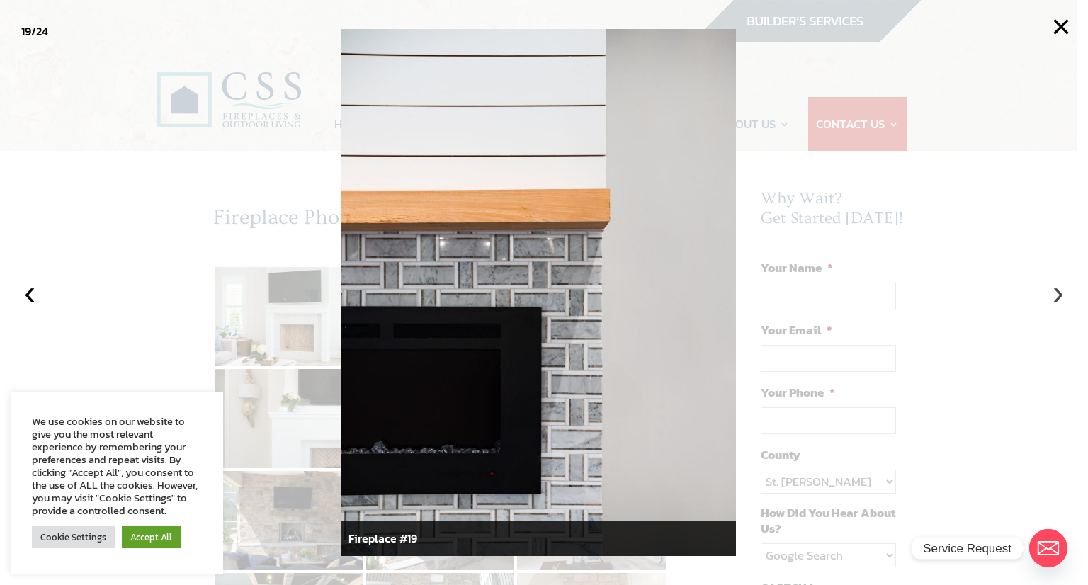
click at [1054, 291] on button "›" at bounding box center [1057, 292] width 31 height 31
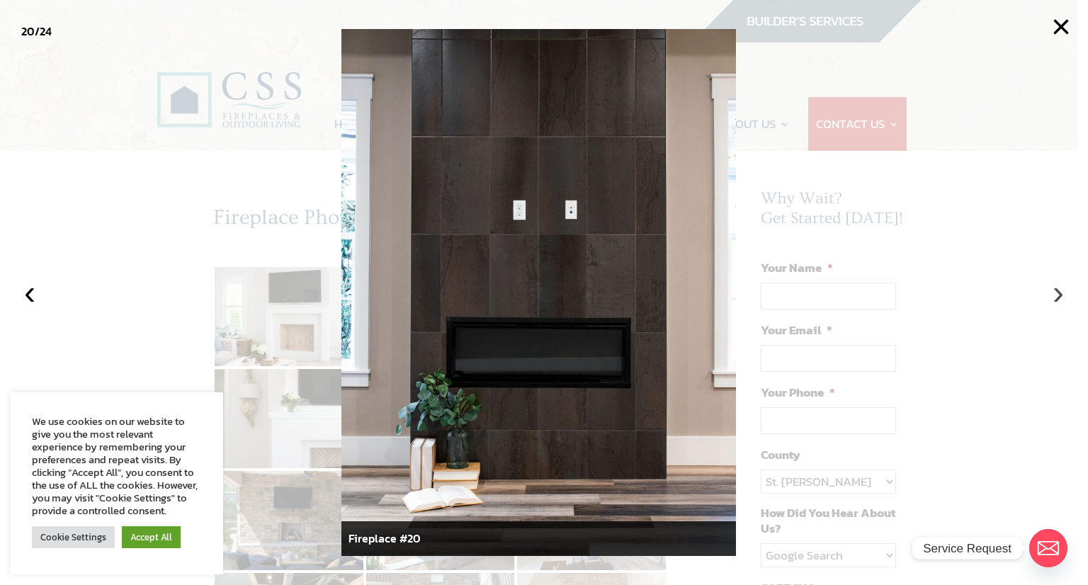
click at [1054, 291] on button "›" at bounding box center [1057, 292] width 31 height 31
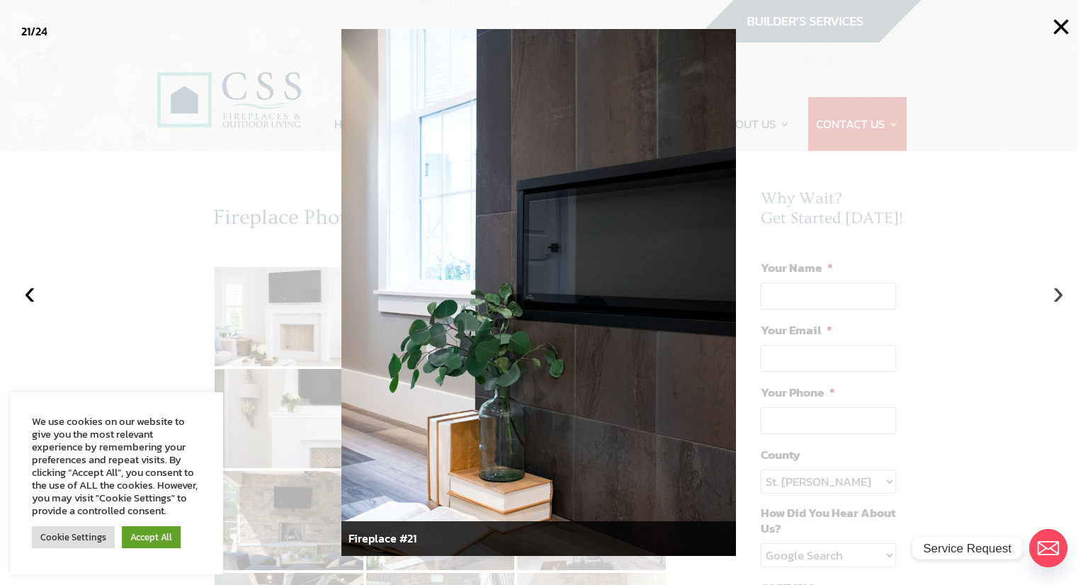
click at [1054, 291] on button "›" at bounding box center [1057, 292] width 31 height 31
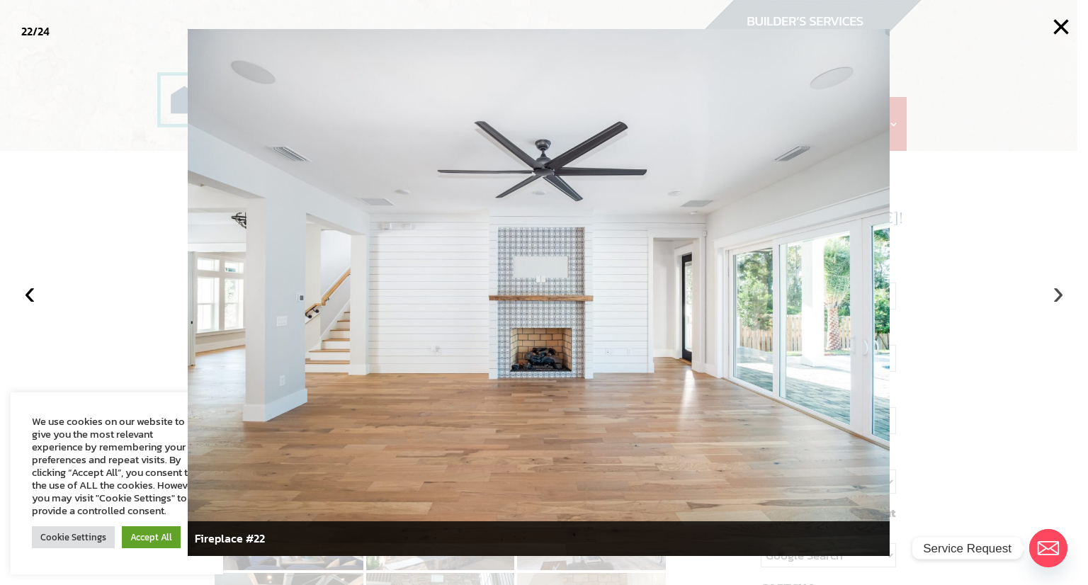
click at [1054, 291] on button "›" at bounding box center [1057, 292] width 31 height 31
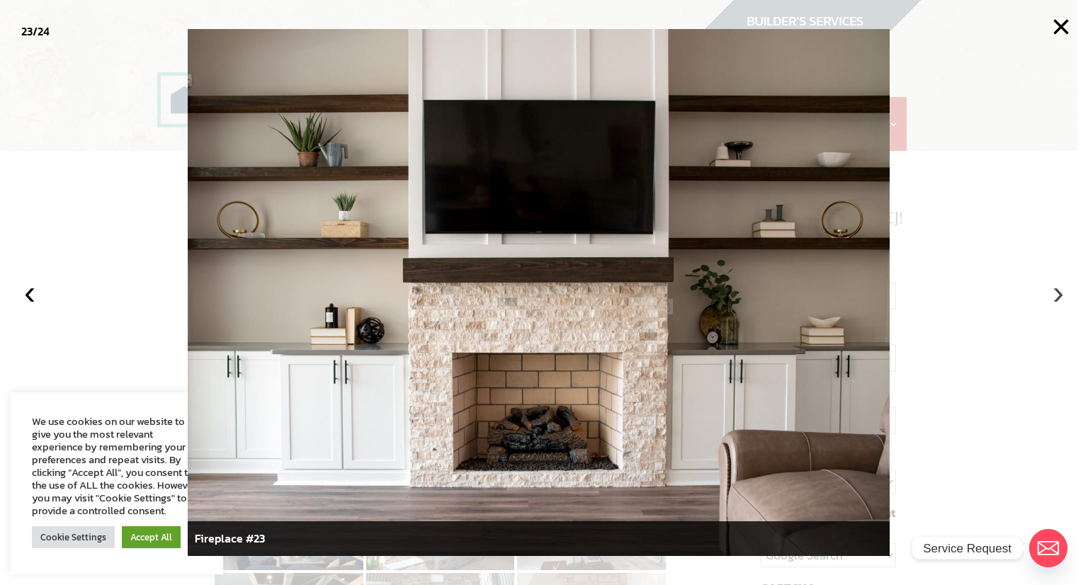
click at [1058, 292] on button "›" at bounding box center [1057, 292] width 31 height 31
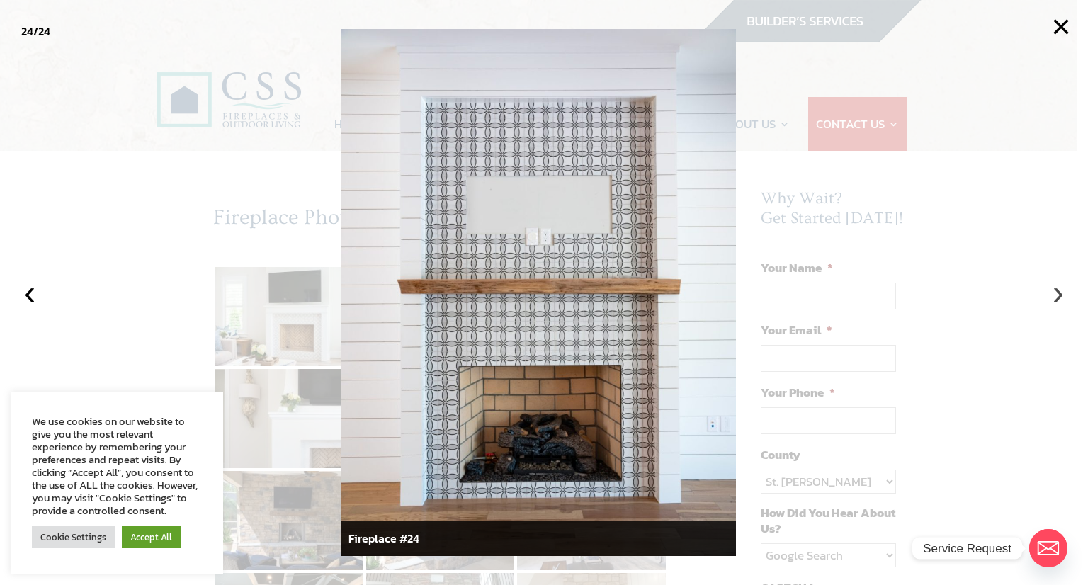
click at [1058, 292] on button "›" at bounding box center [1057, 292] width 31 height 31
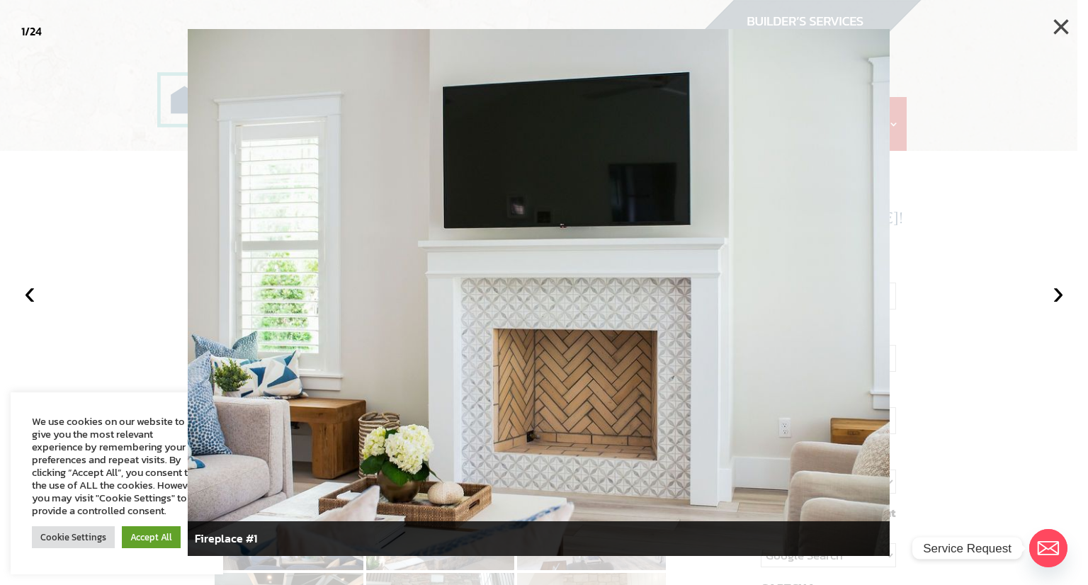
click at [1062, 21] on button "×" at bounding box center [1060, 26] width 31 height 31
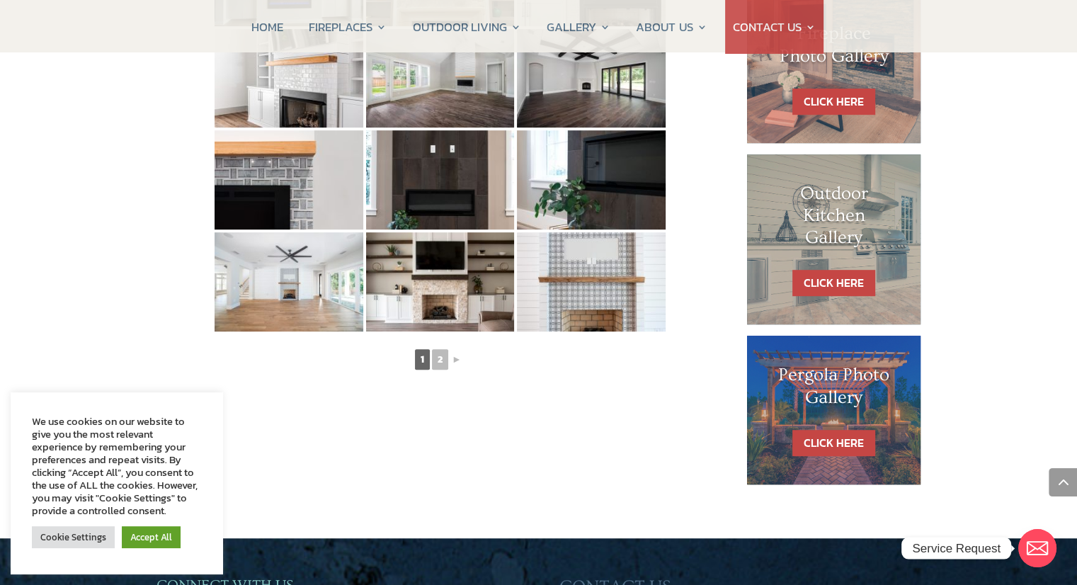
scroll to position [702, 0]
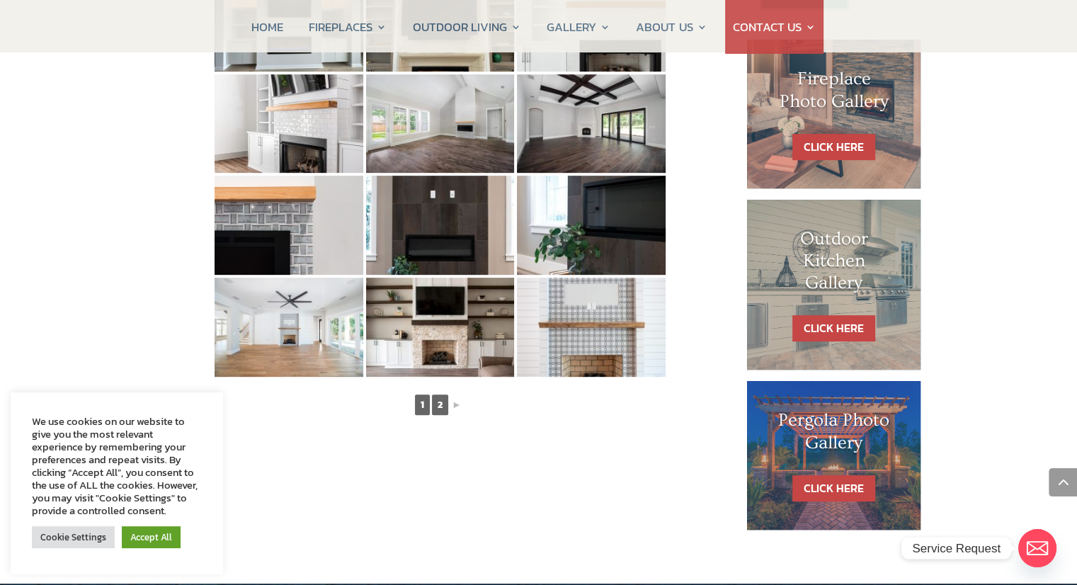
click at [444, 411] on link "2" at bounding box center [440, 404] width 16 height 21
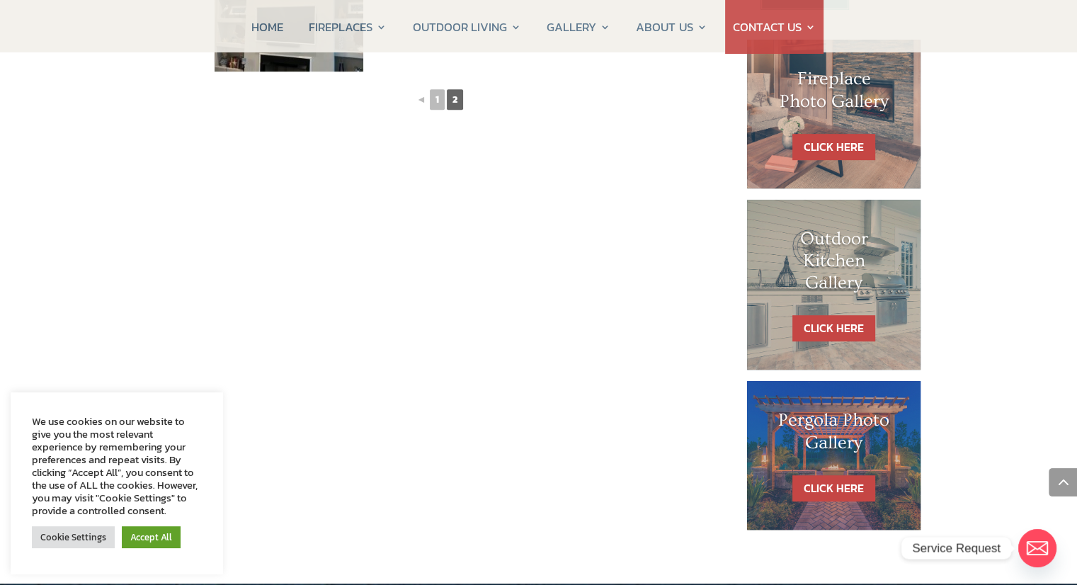
click at [444, 411] on div "Fireplace Photo Gallery ◄ 1 2" at bounding box center [440, 8] width 568 height 1043
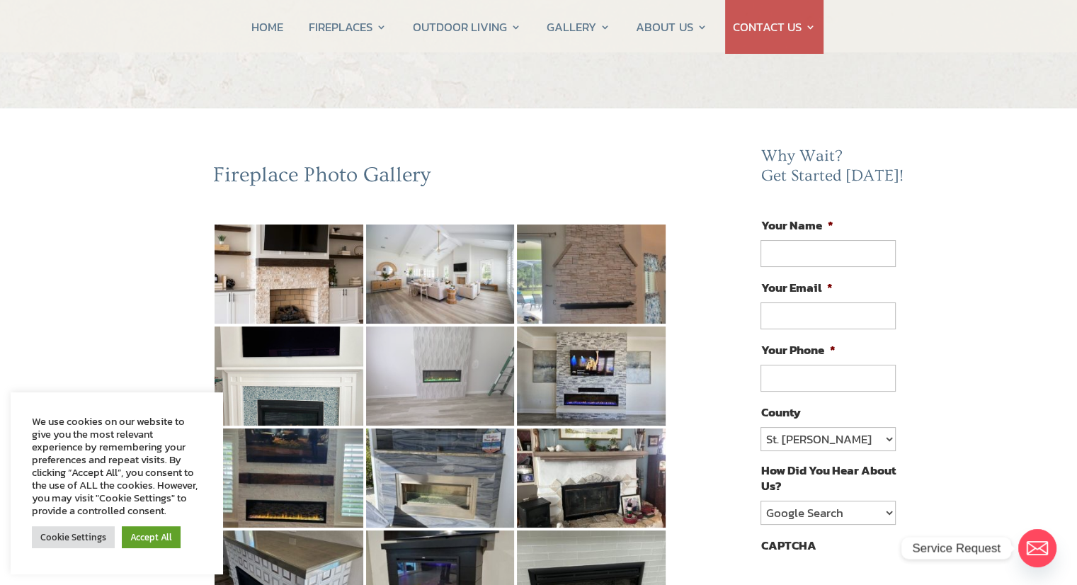
scroll to position [45, 0]
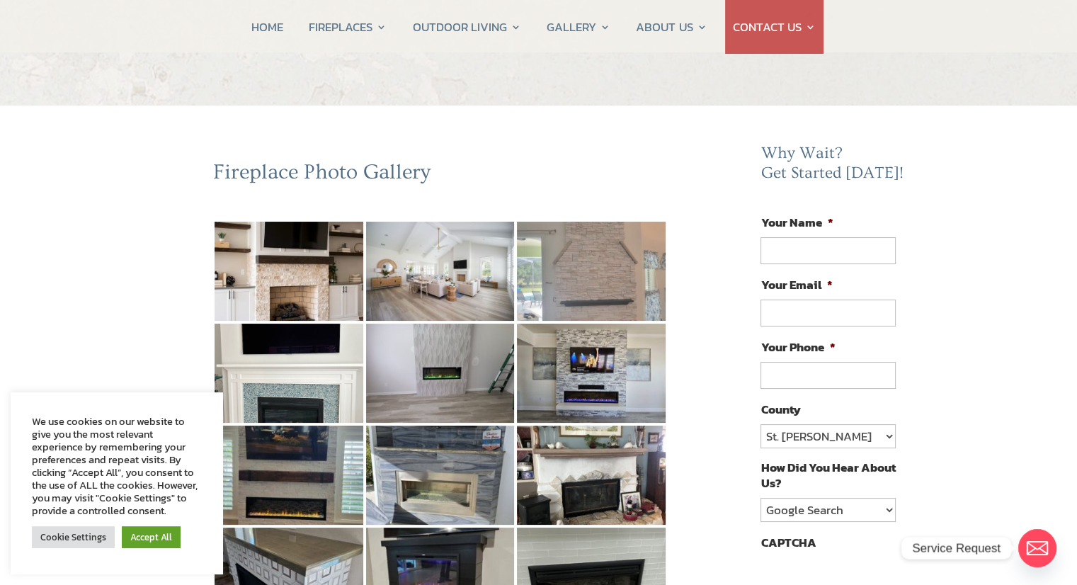
click at [579, 250] on img at bounding box center [591, 271] width 149 height 99
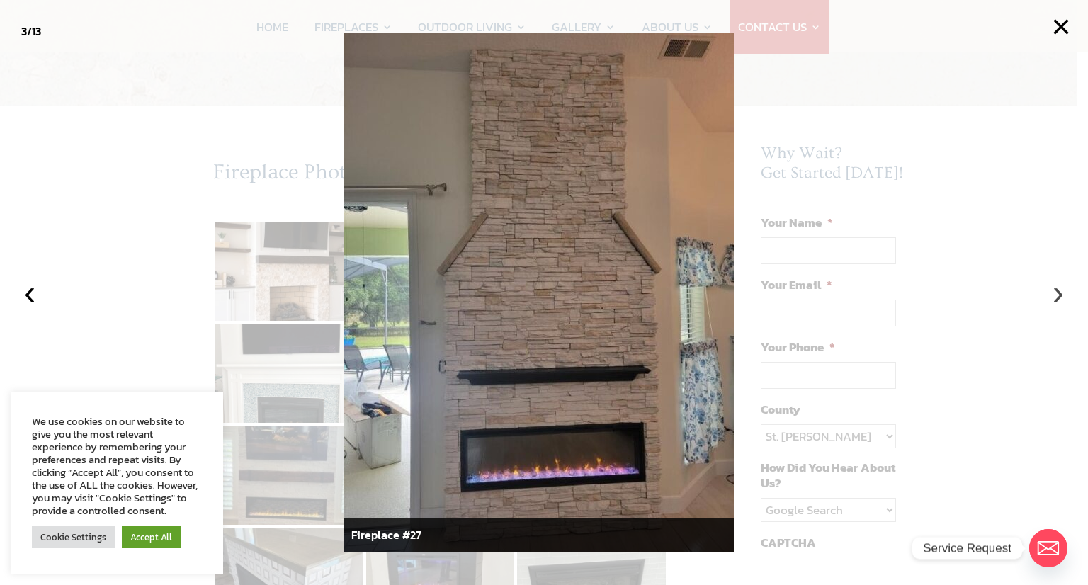
click at [1058, 299] on button "›" at bounding box center [1057, 292] width 31 height 31
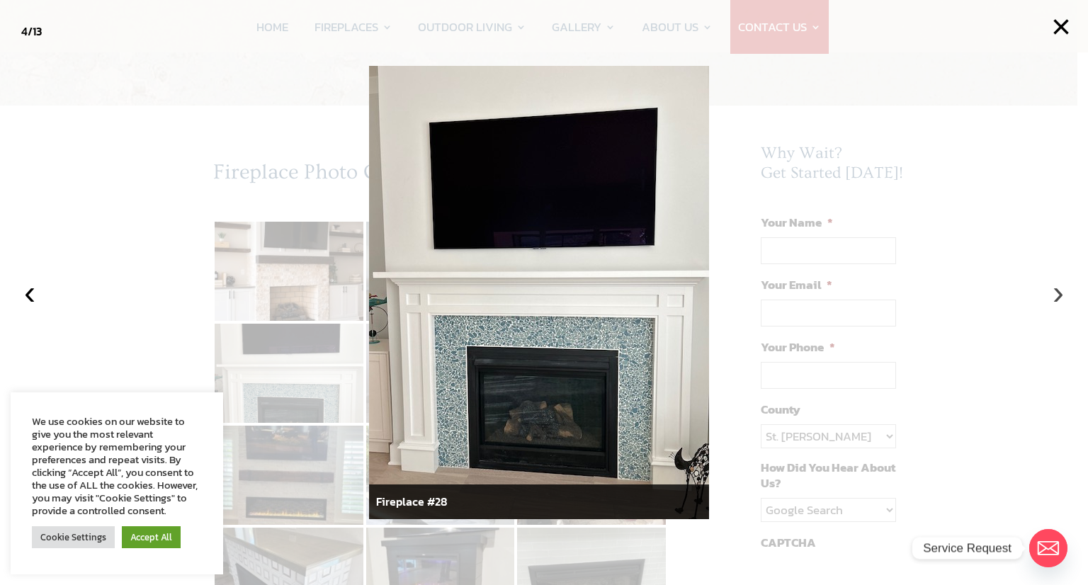
click at [1058, 299] on button "›" at bounding box center [1057, 292] width 31 height 31
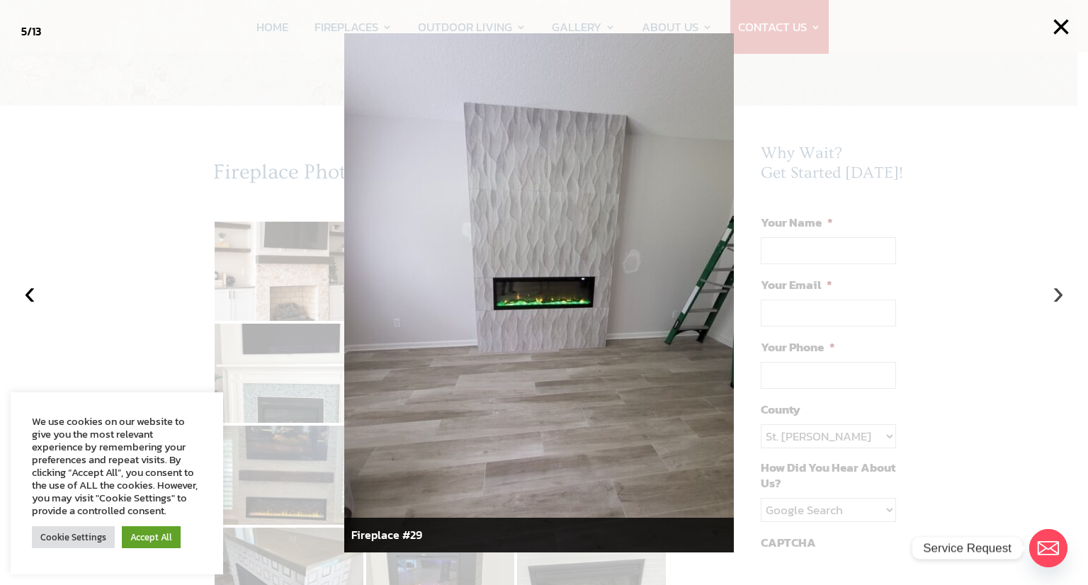
click at [1058, 299] on button "›" at bounding box center [1057, 292] width 31 height 31
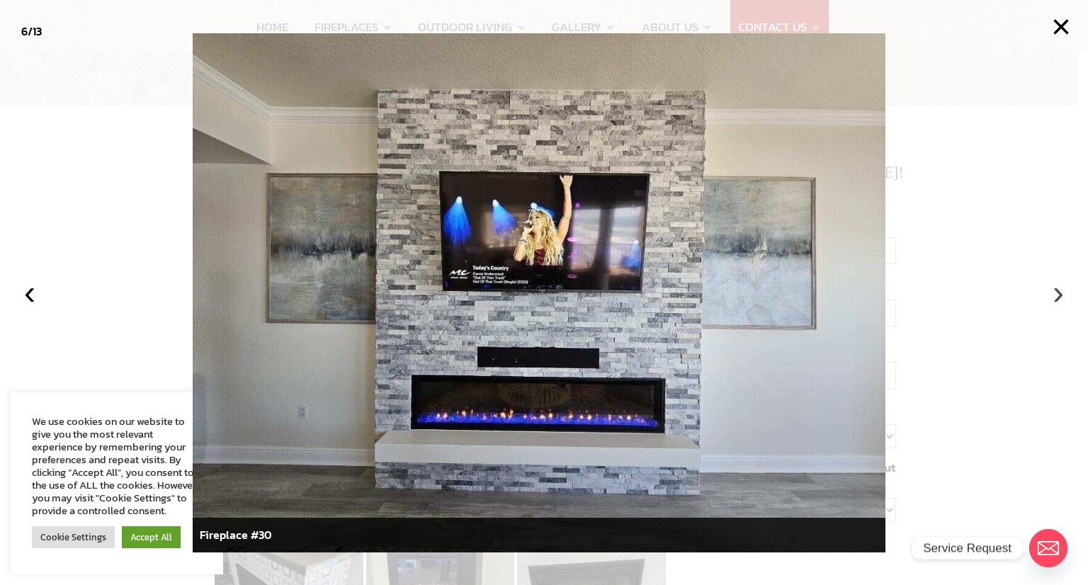
click at [1058, 299] on button "›" at bounding box center [1057, 292] width 31 height 31
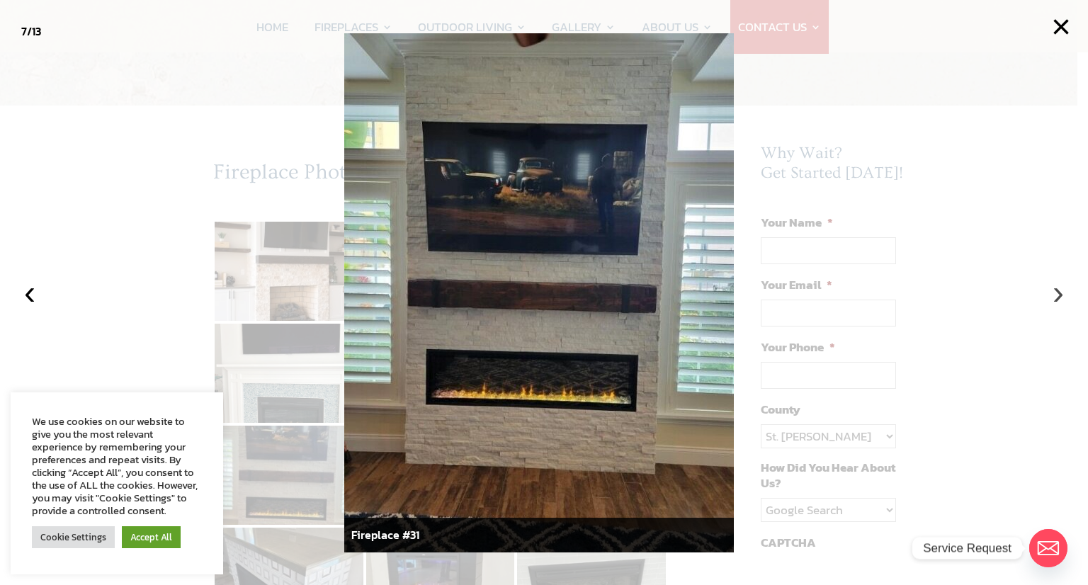
click at [1058, 299] on button "›" at bounding box center [1057, 292] width 31 height 31
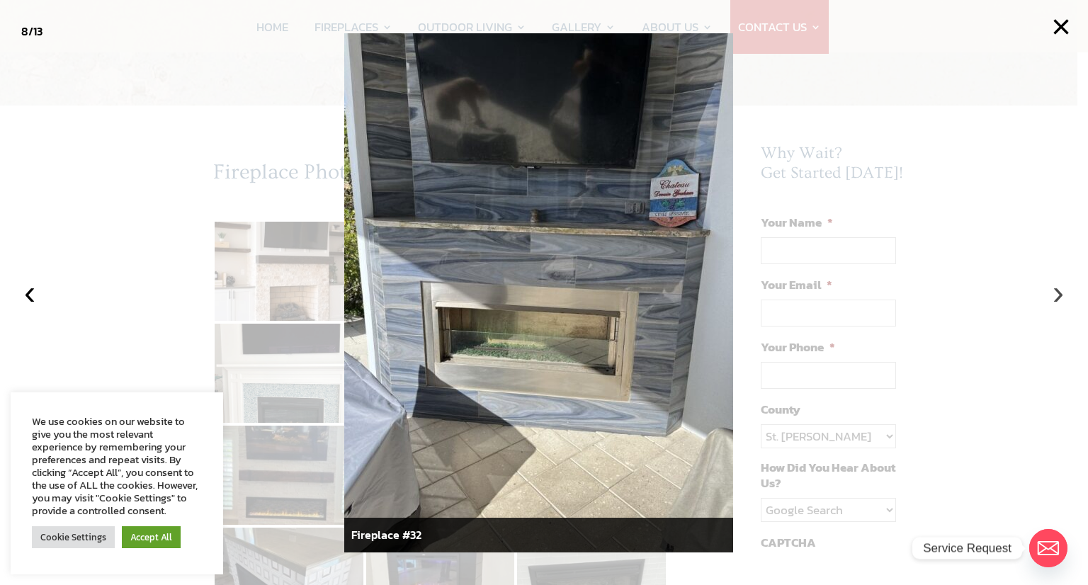
click at [1058, 299] on button "›" at bounding box center [1057, 292] width 31 height 31
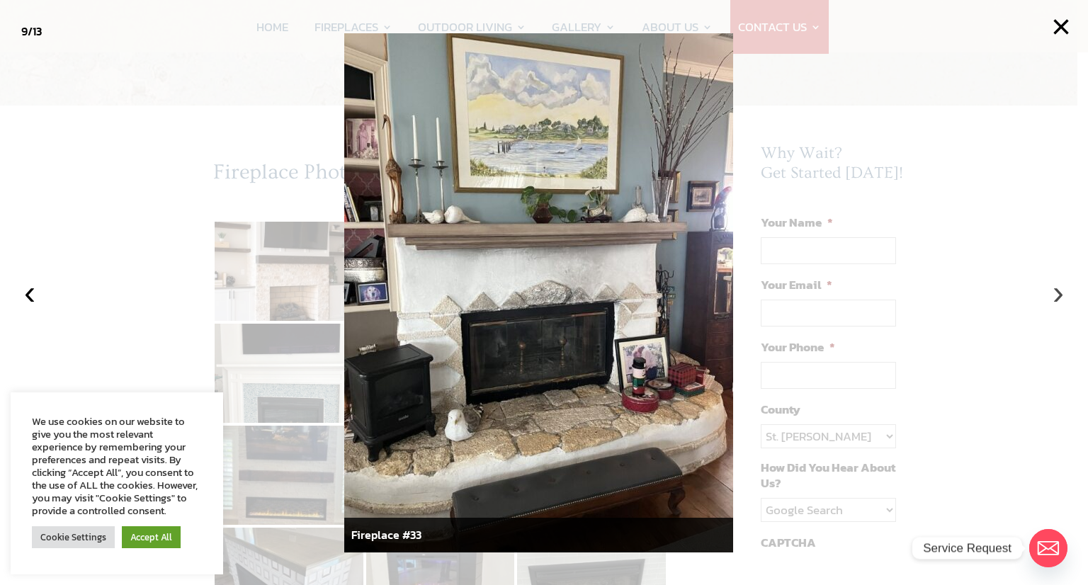
click at [1058, 299] on button "›" at bounding box center [1057, 292] width 31 height 31
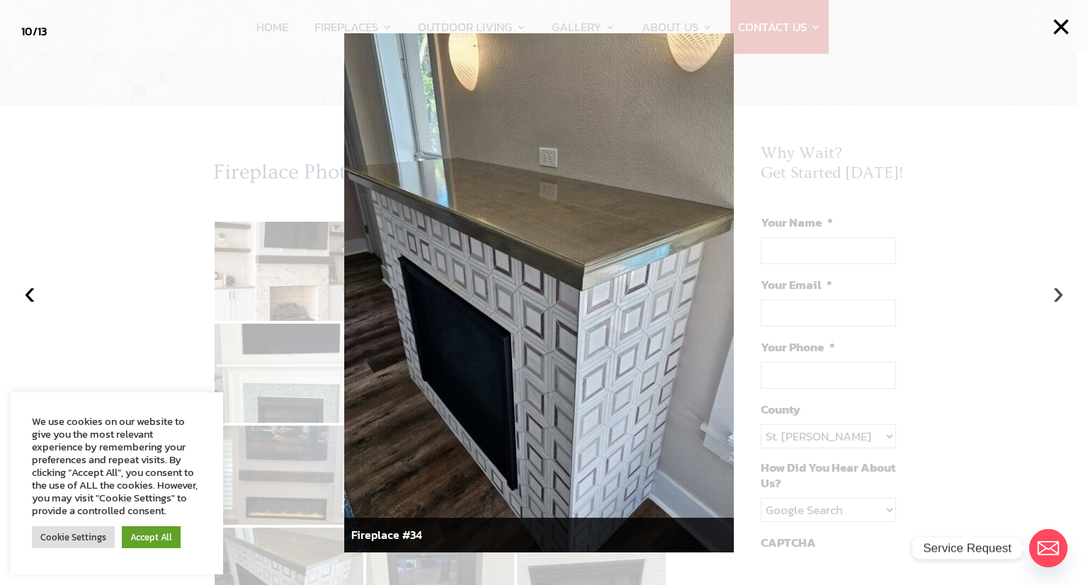
click at [1058, 299] on button "›" at bounding box center [1057, 292] width 31 height 31
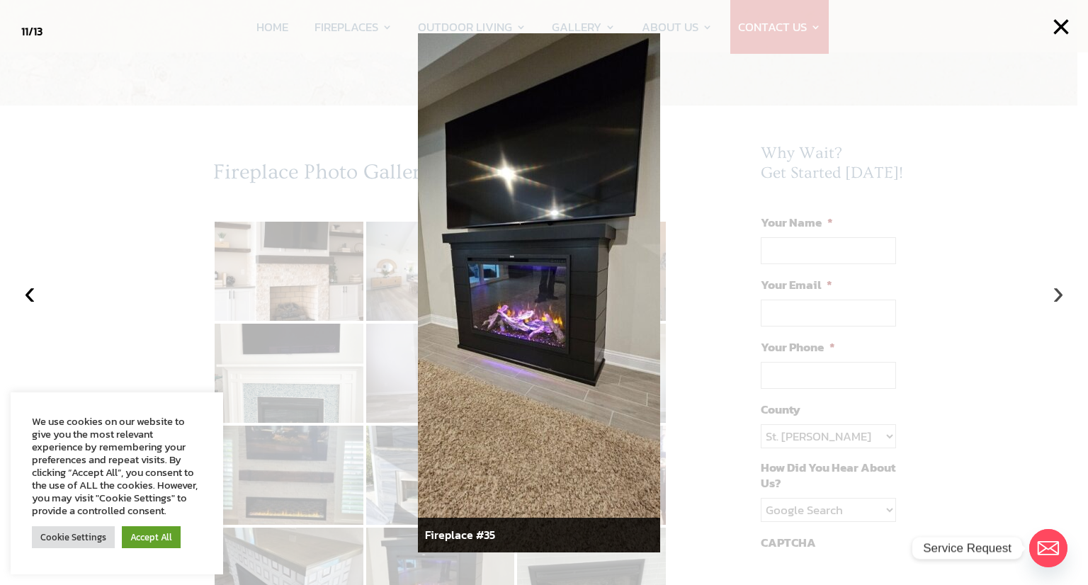
click at [1058, 299] on button "›" at bounding box center [1057, 292] width 31 height 31
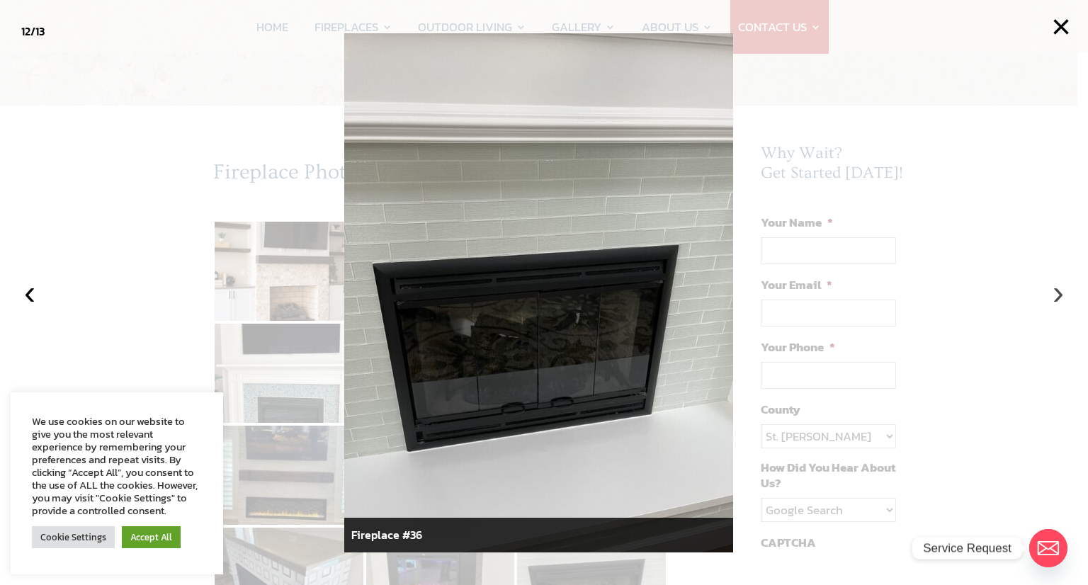
click at [1058, 299] on button "›" at bounding box center [1057, 292] width 31 height 31
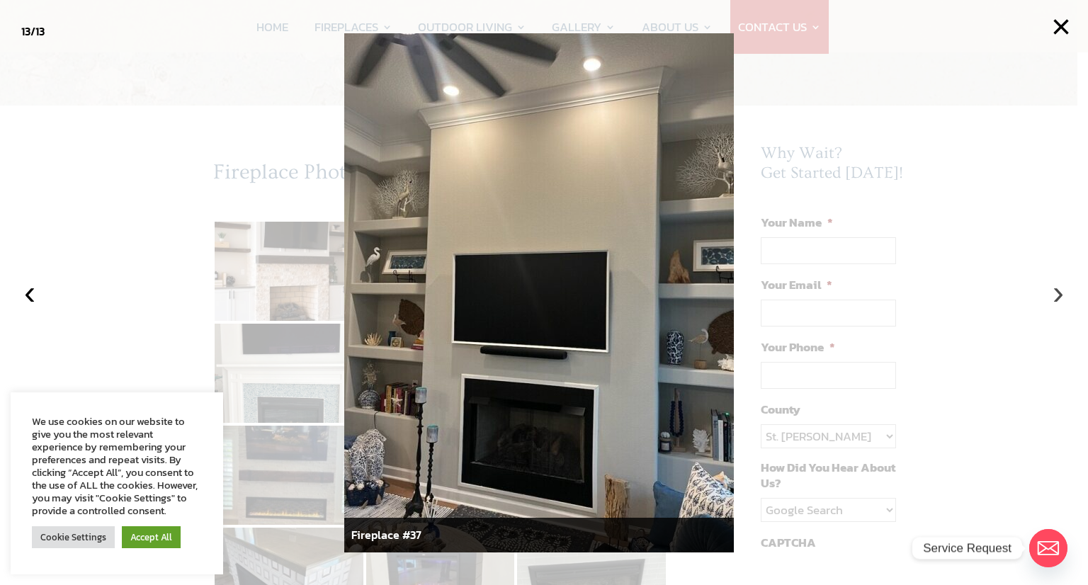
click at [1058, 299] on button "›" at bounding box center [1057, 292] width 31 height 31
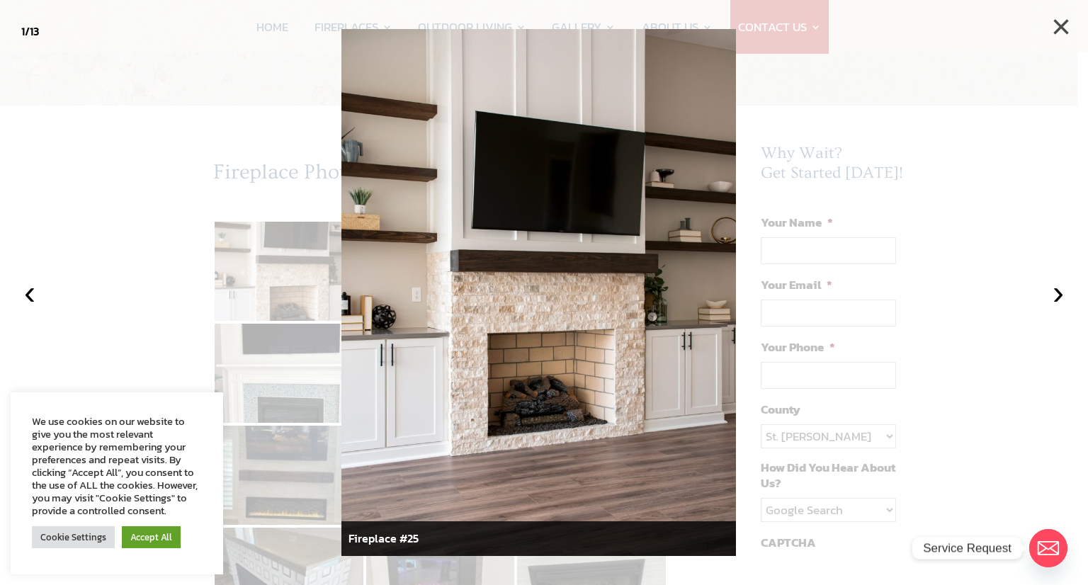
click at [1063, 28] on button "×" at bounding box center [1060, 26] width 31 height 31
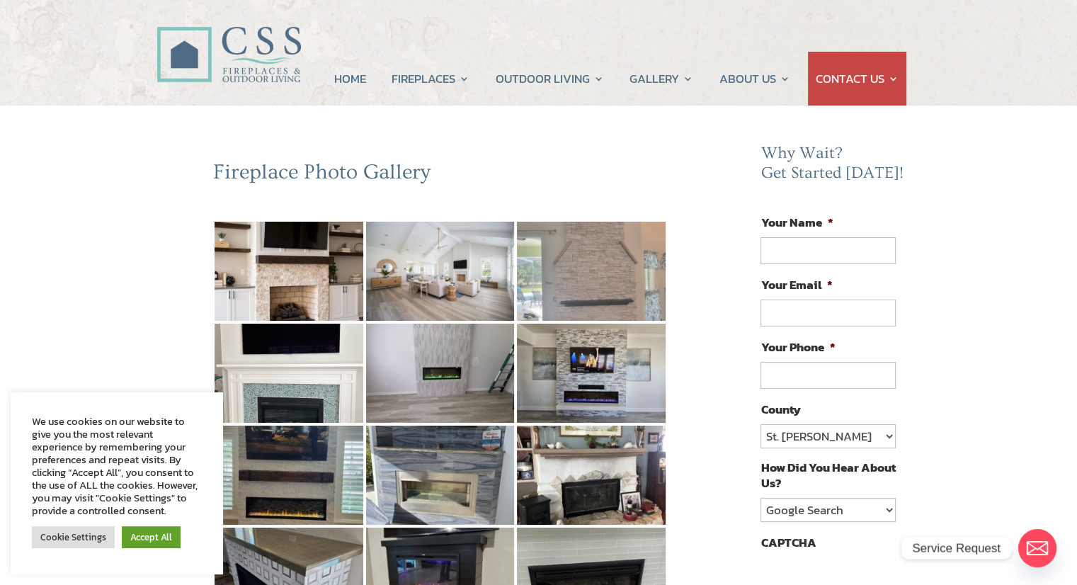
scroll to position [0, 0]
